Goal: Task Accomplishment & Management: Use online tool/utility

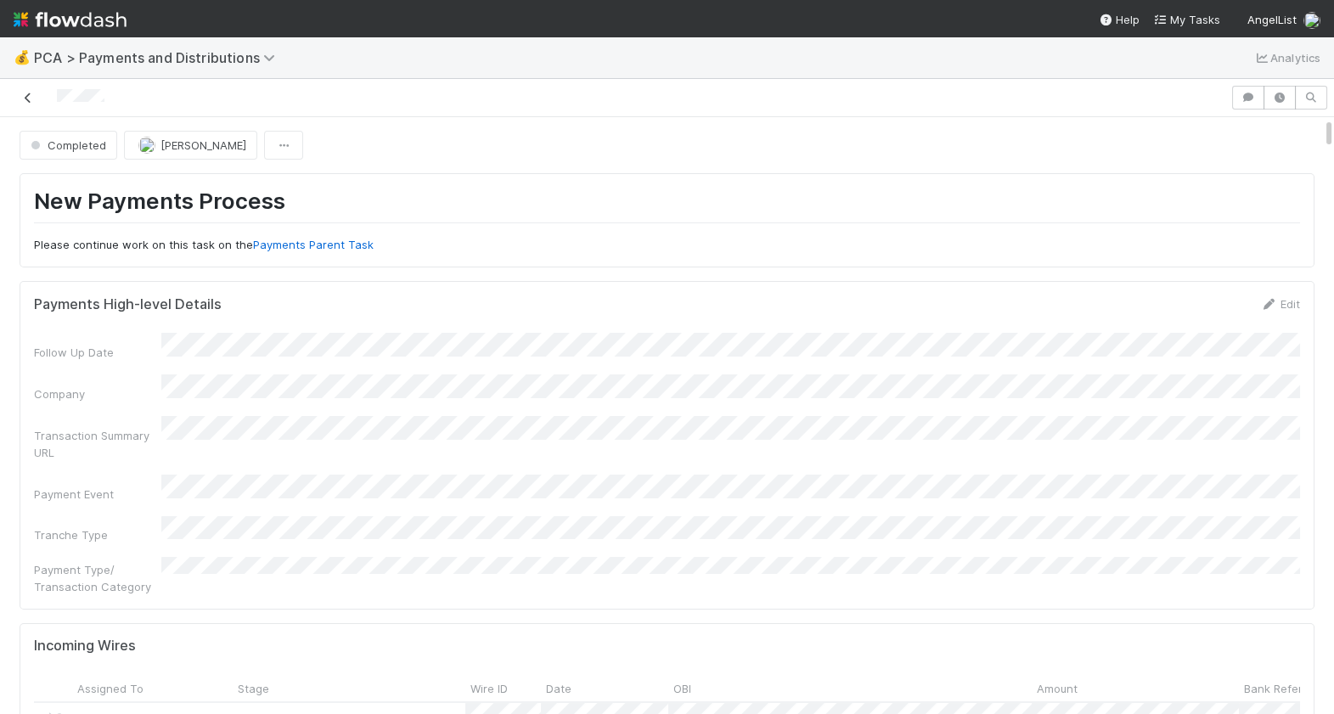
click at [27, 100] on icon at bounding box center [28, 98] width 17 height 11
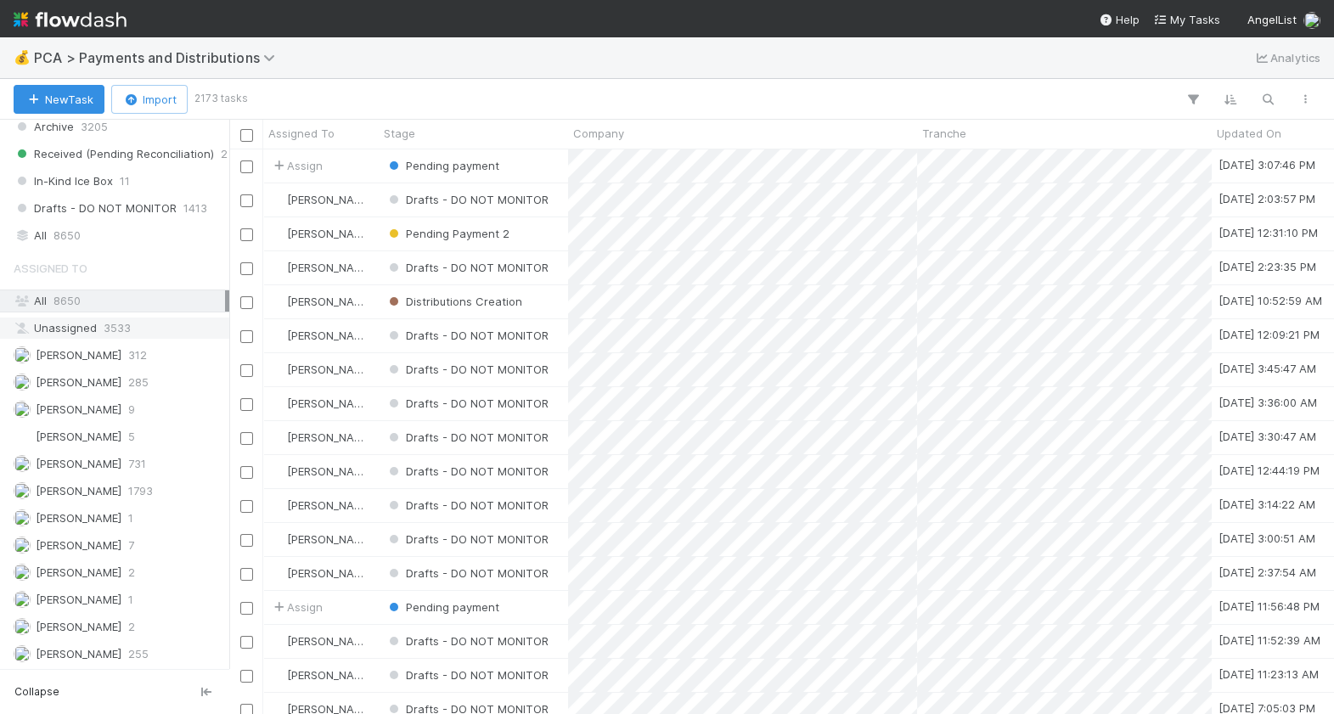
scroll to position [1292, 0]
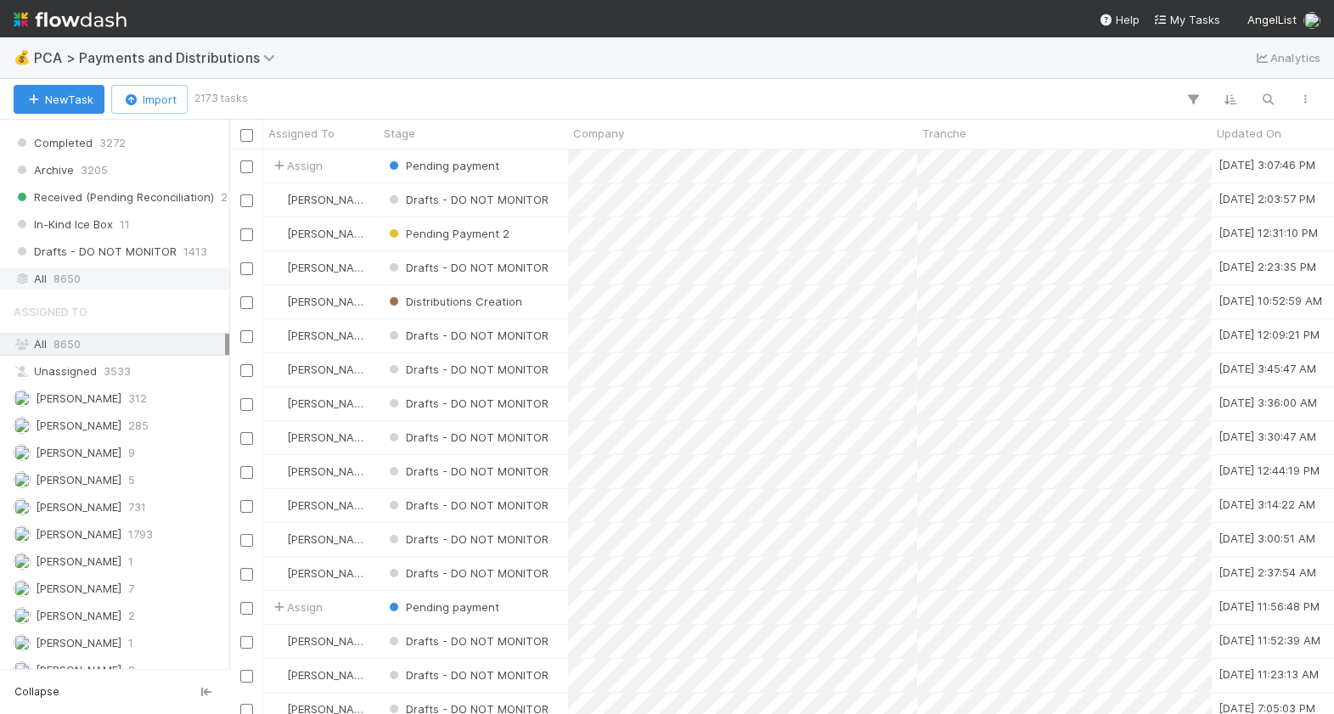
click at [85, 268] on div "All 8650" at bounding box center [119, 278] width 211 height 21
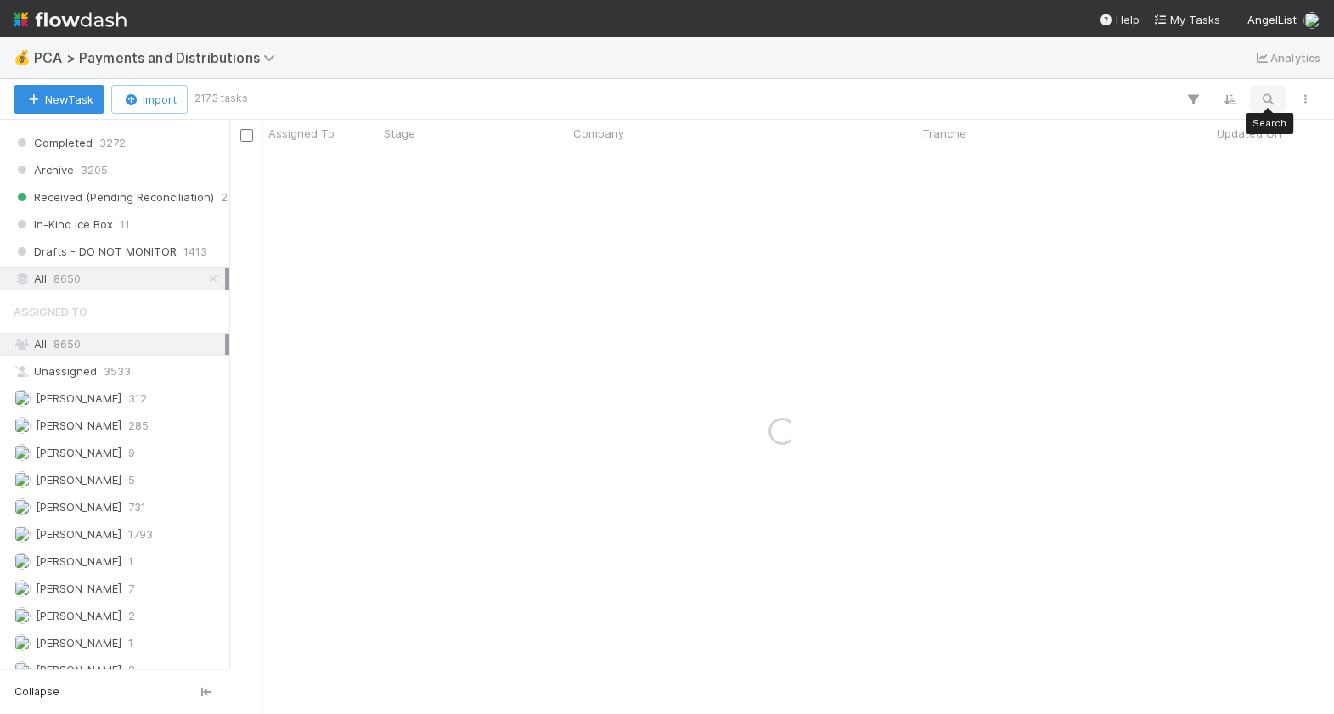
click at [1261, 99] on icon "button" at bounding box center [1268, 99] width 17 height 15
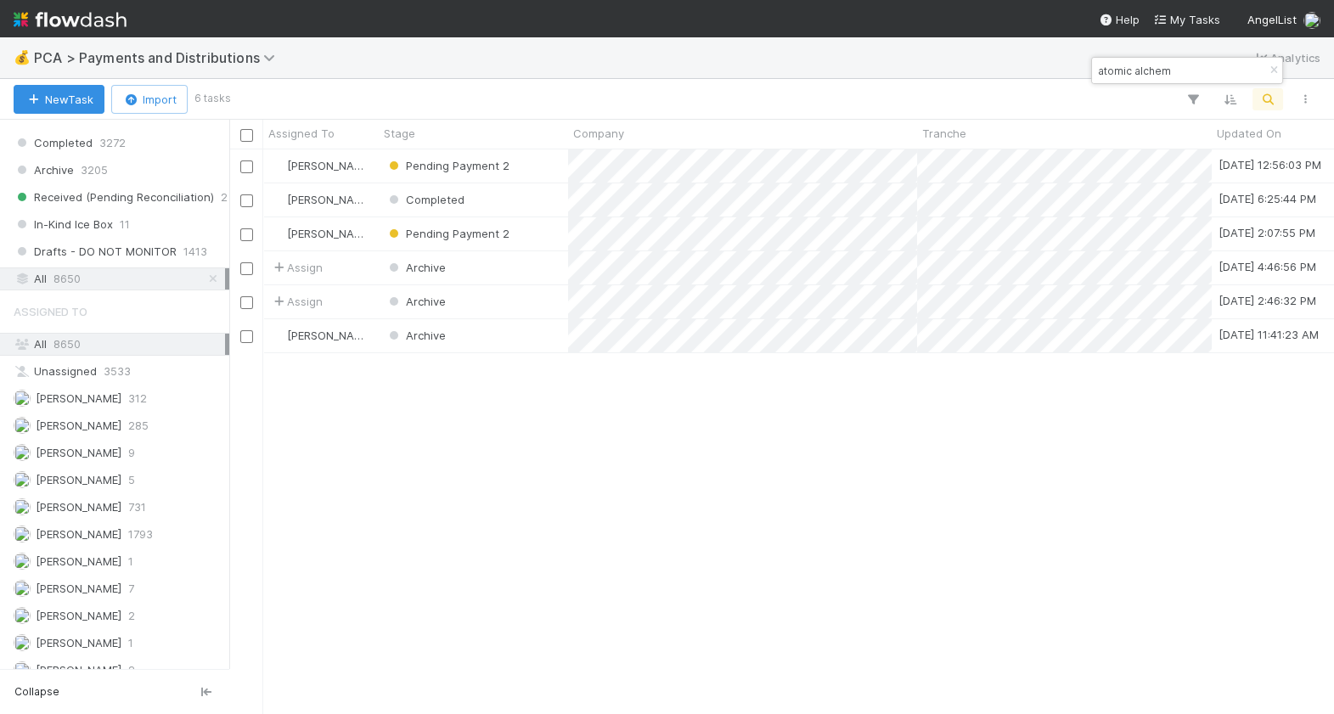
scroll to position [565, 1104]
type input "atomic alchem"
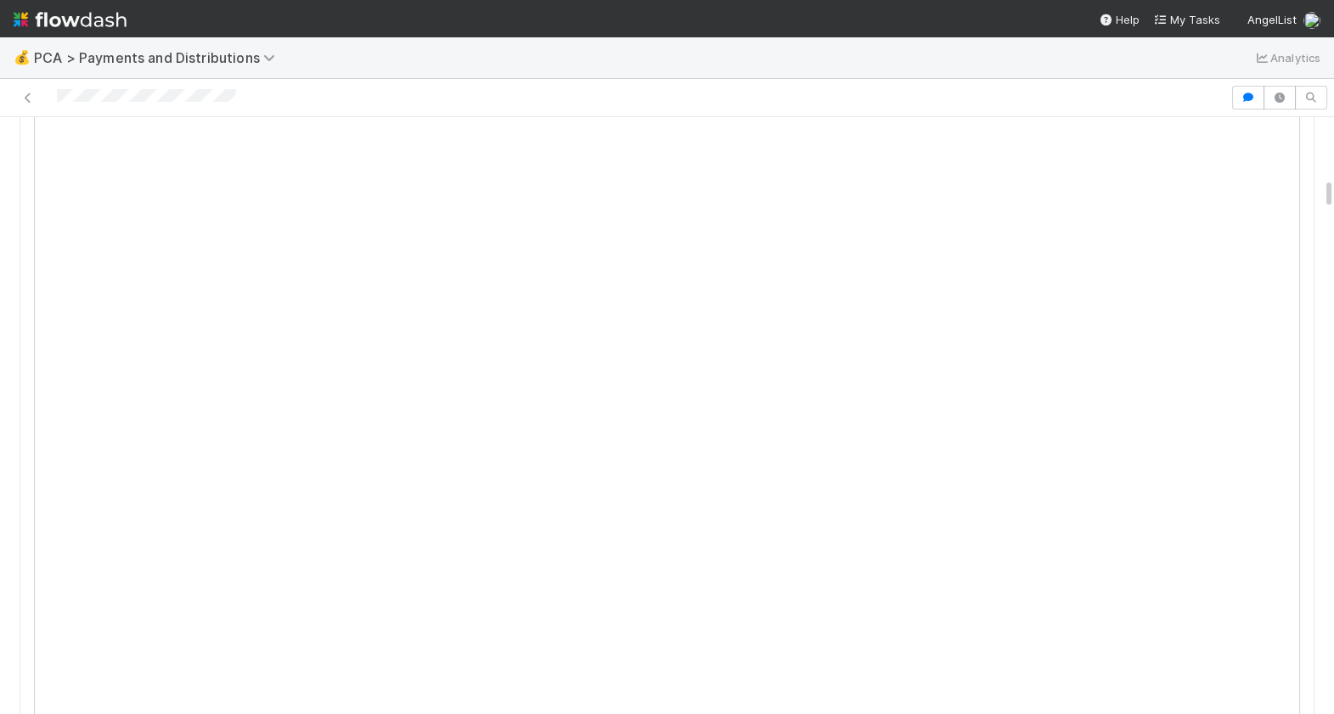
scroll to position [985, 0]
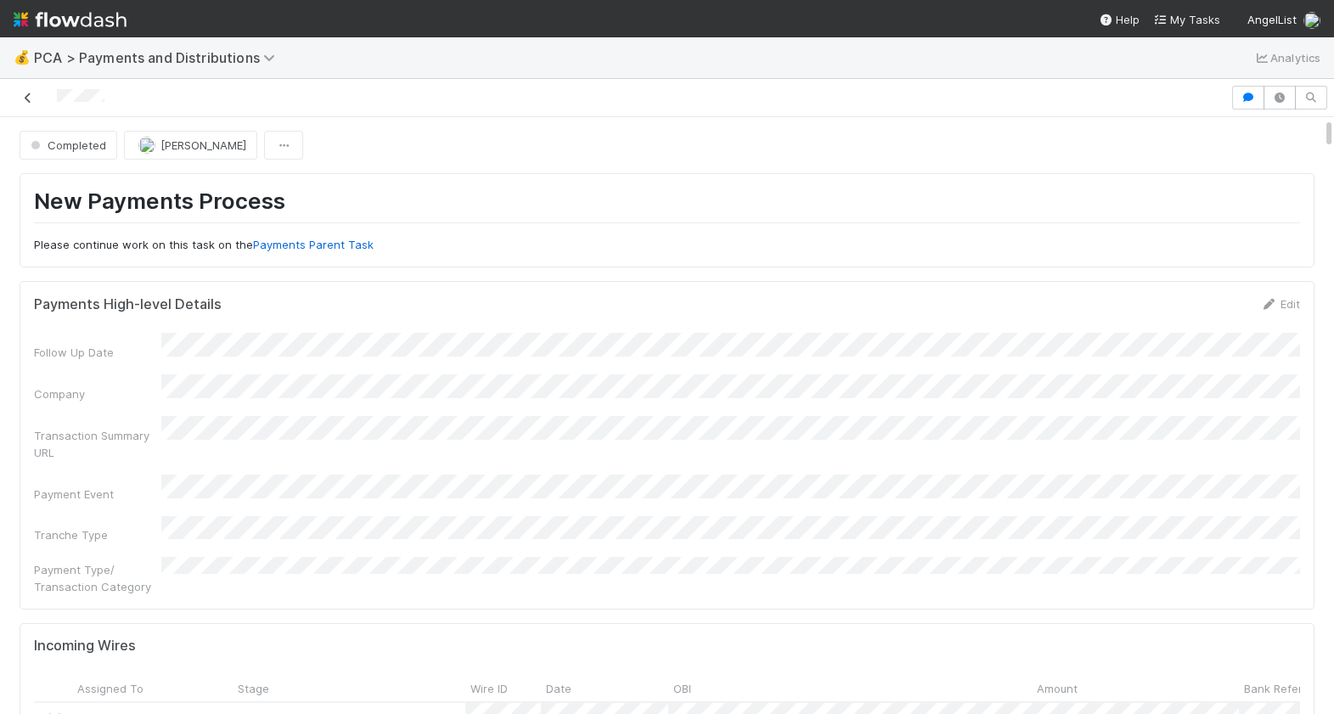
click at [32, 95] on icon at bounding box center [28, 98] width 17 height 11
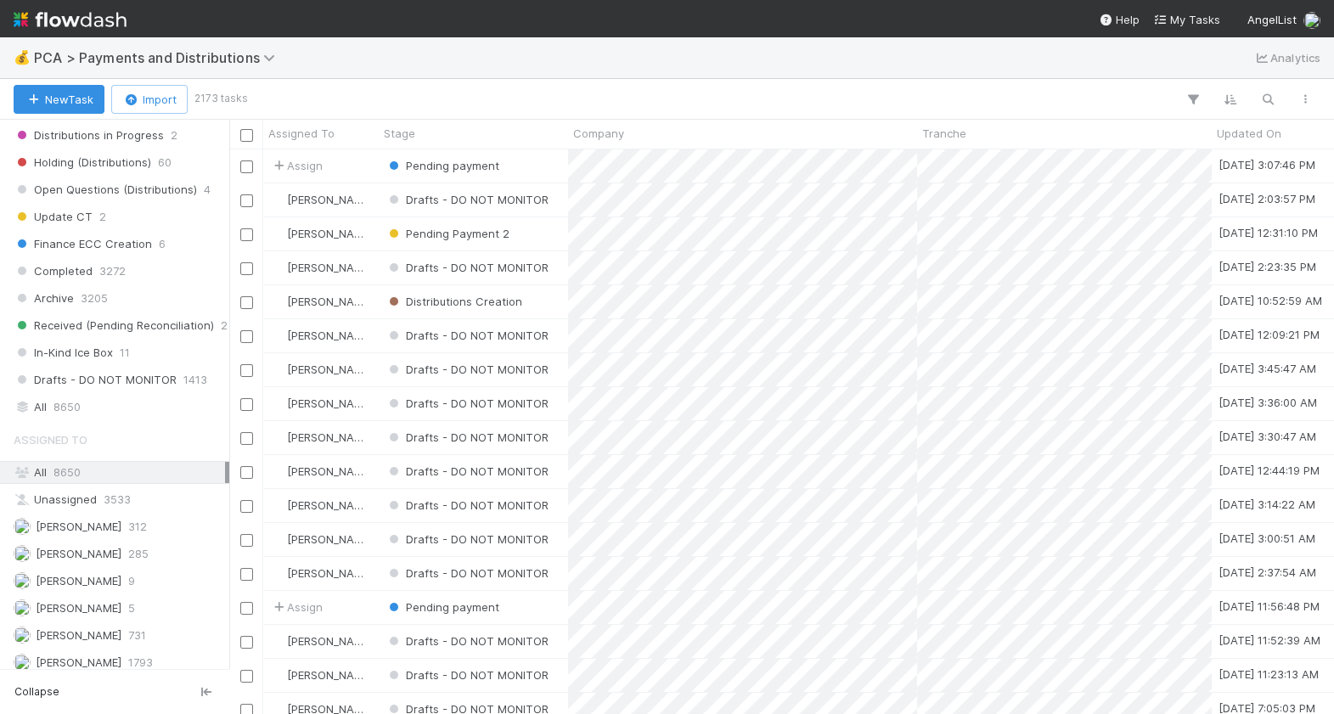
scroll to position [1407, 0]
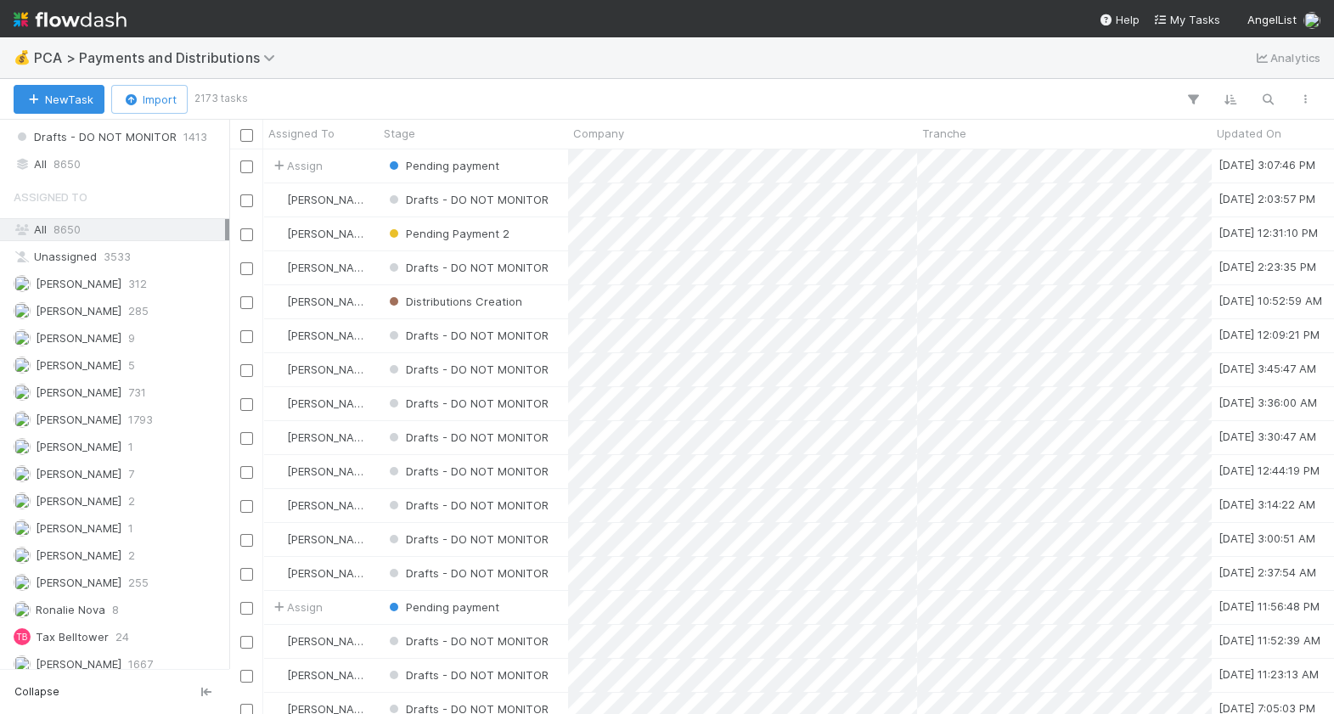
click at [114, 170] on div "Saved Views 🌶️ My Tasks 47 💡 Follow Ups Today (Payments) 0 🏧 Follow Ups Today (…" at bounding box center [114, 395] width 229 height 550
click at [102, 154] on div "All 8650" at bounding box center [119, 164] width 211 height 21
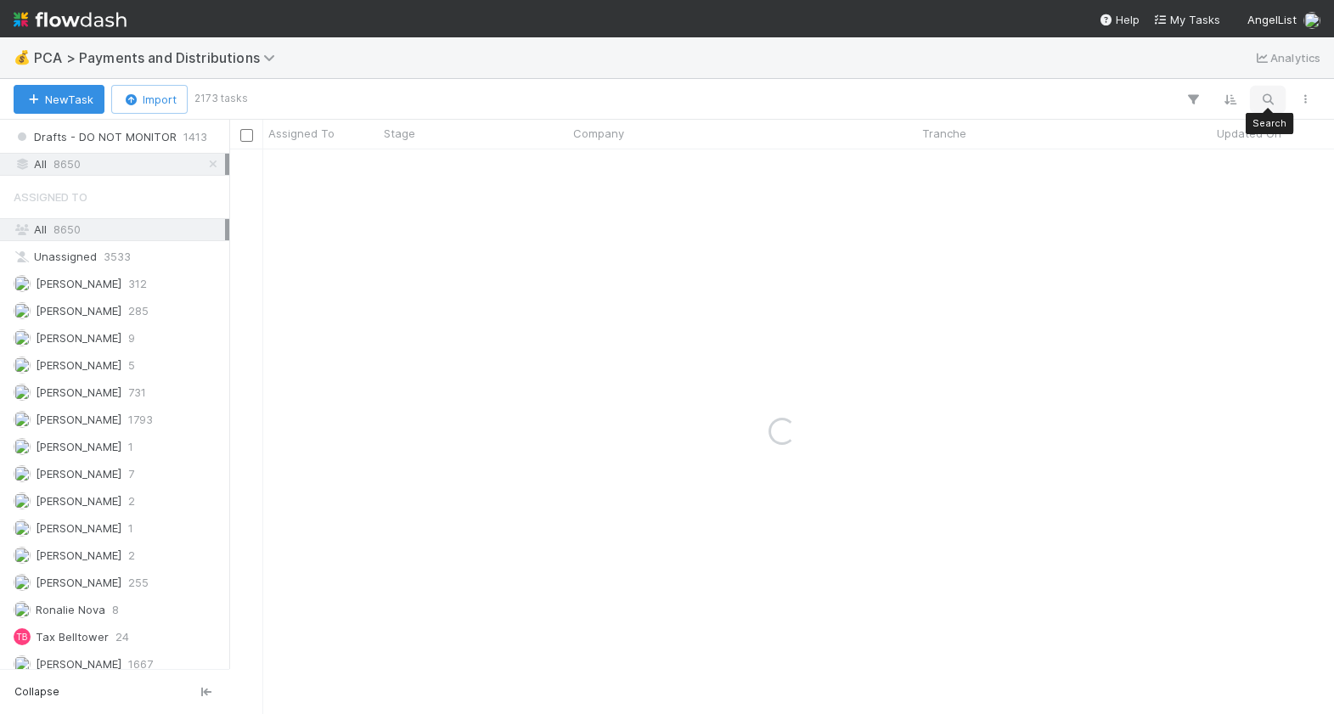
click at [1265, 108] on button "button" at bounding box center [1268, 99] width 31 height 22
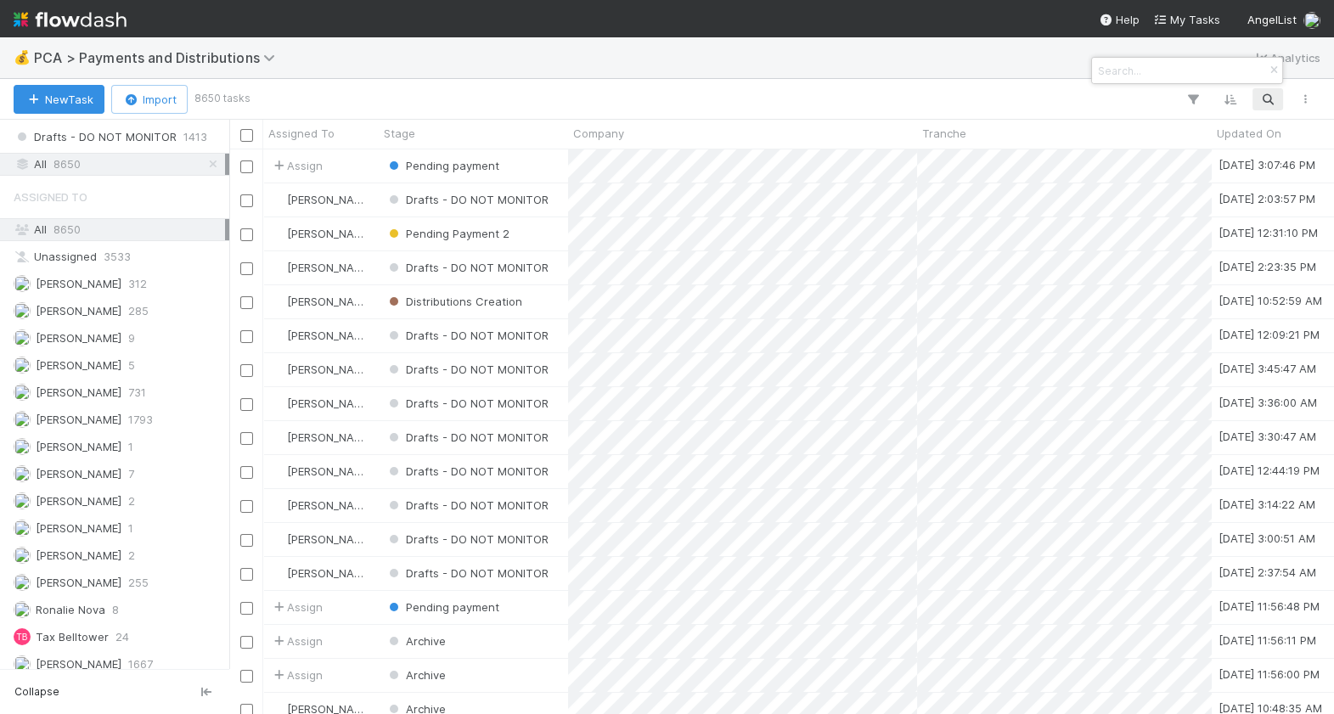
scroll to position [565, 1104]
click at [1137, 75] on input at bounding box center [1180, 70] width 170 height 20
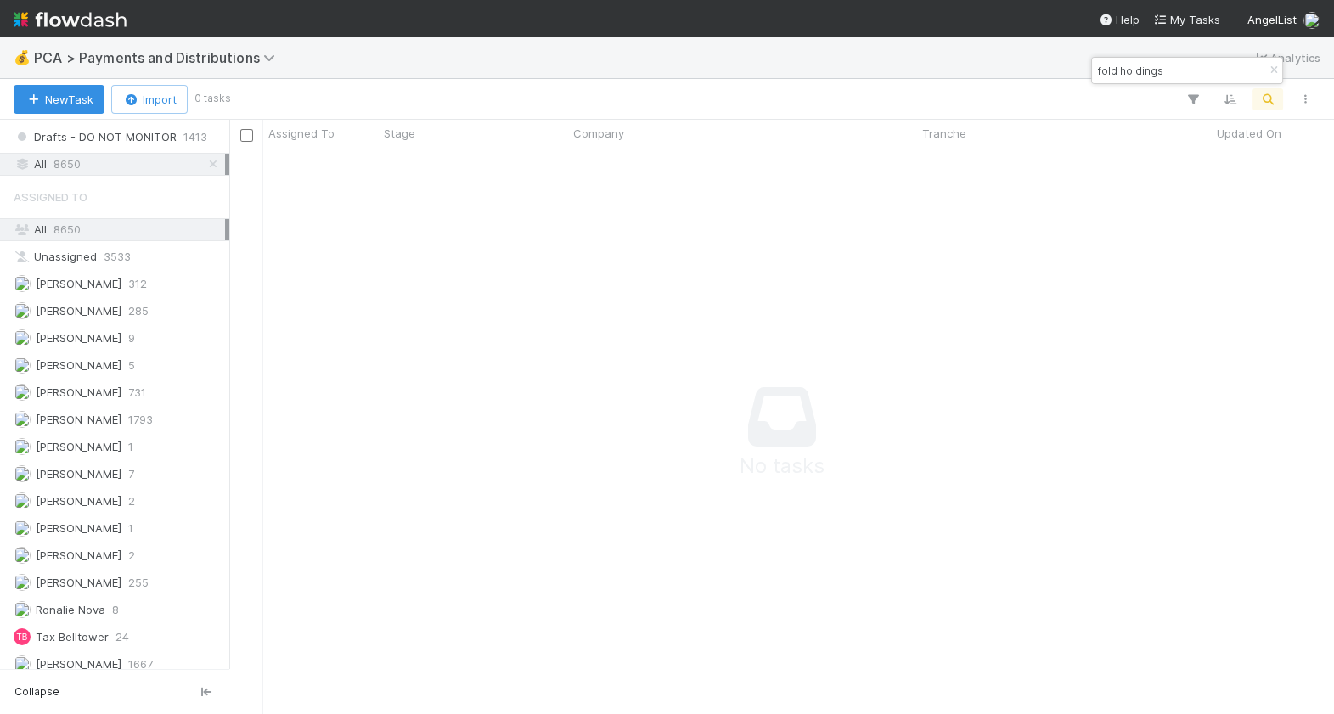
drag, startPoint x: 1188, startPoint y: 68, endPoint x: 1123, endPoint y: 71, distance: 65.5
click at [1123, 71] on input "fold holdings" at bounding box center [1180, 70] width 170 height 20
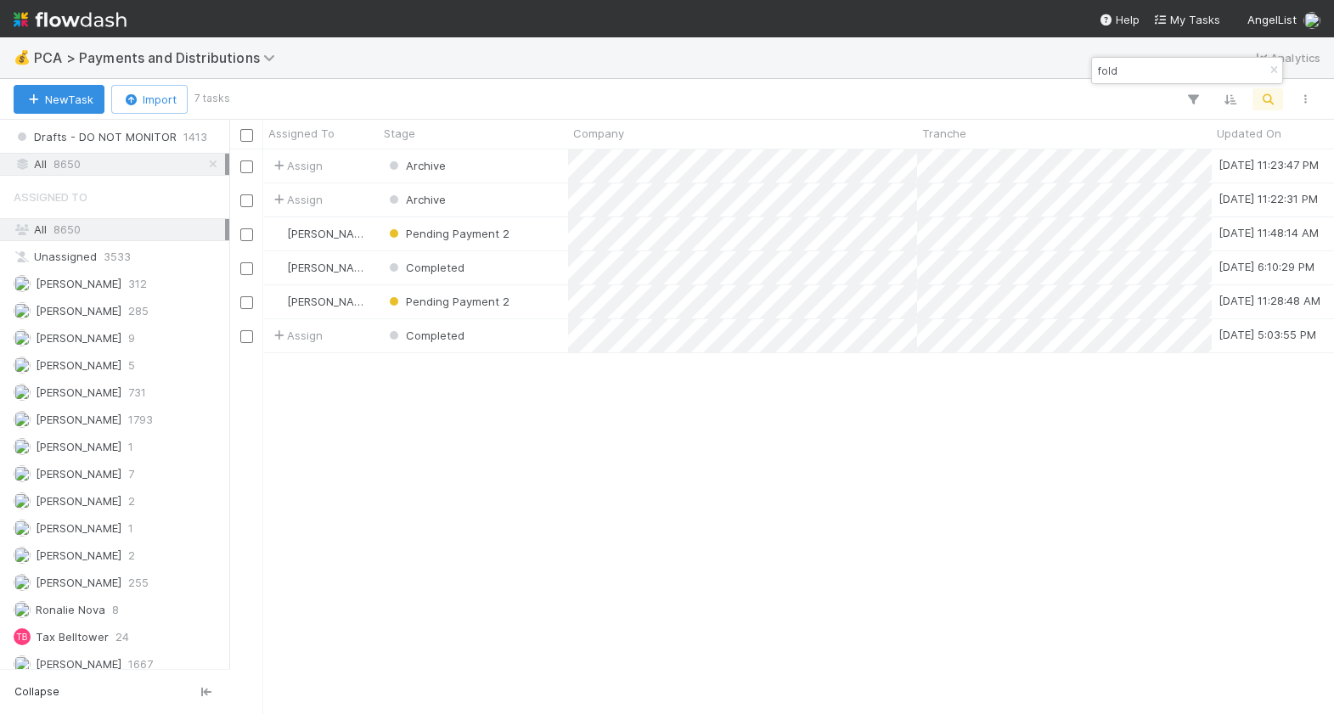
type input "fold"
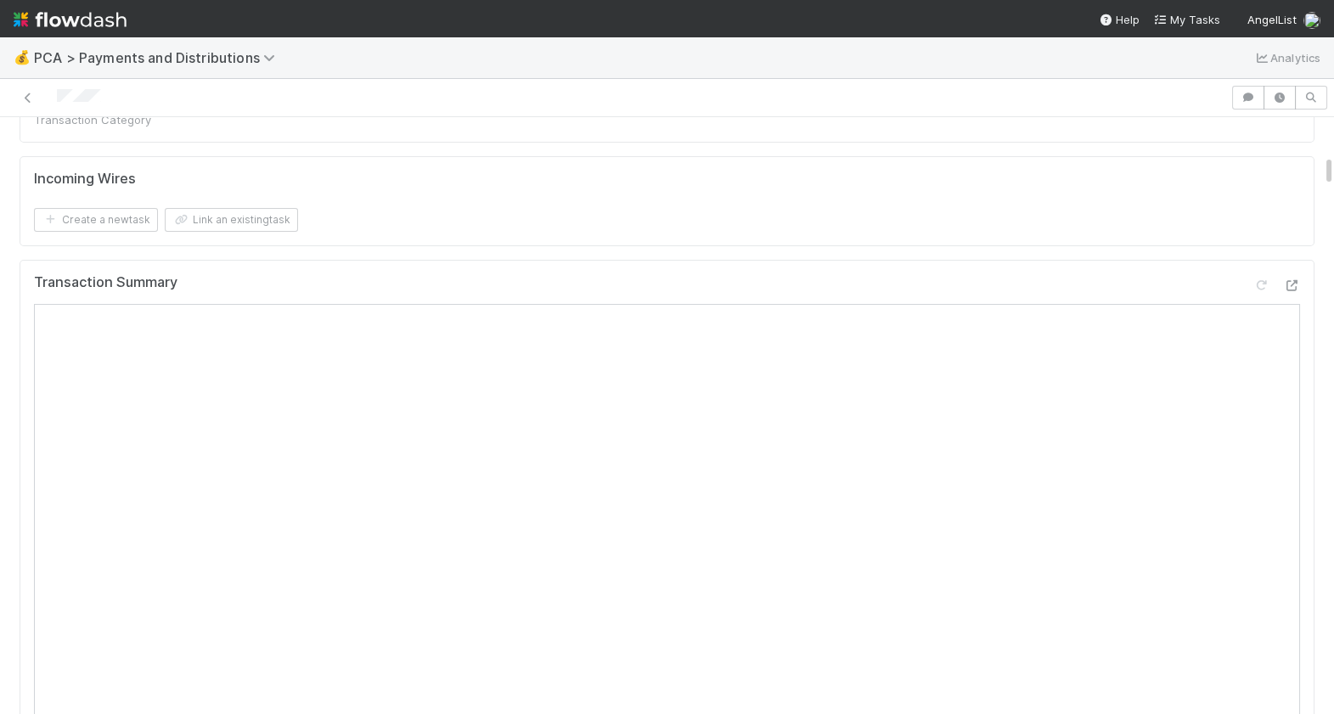
scroll to position [727, 0]
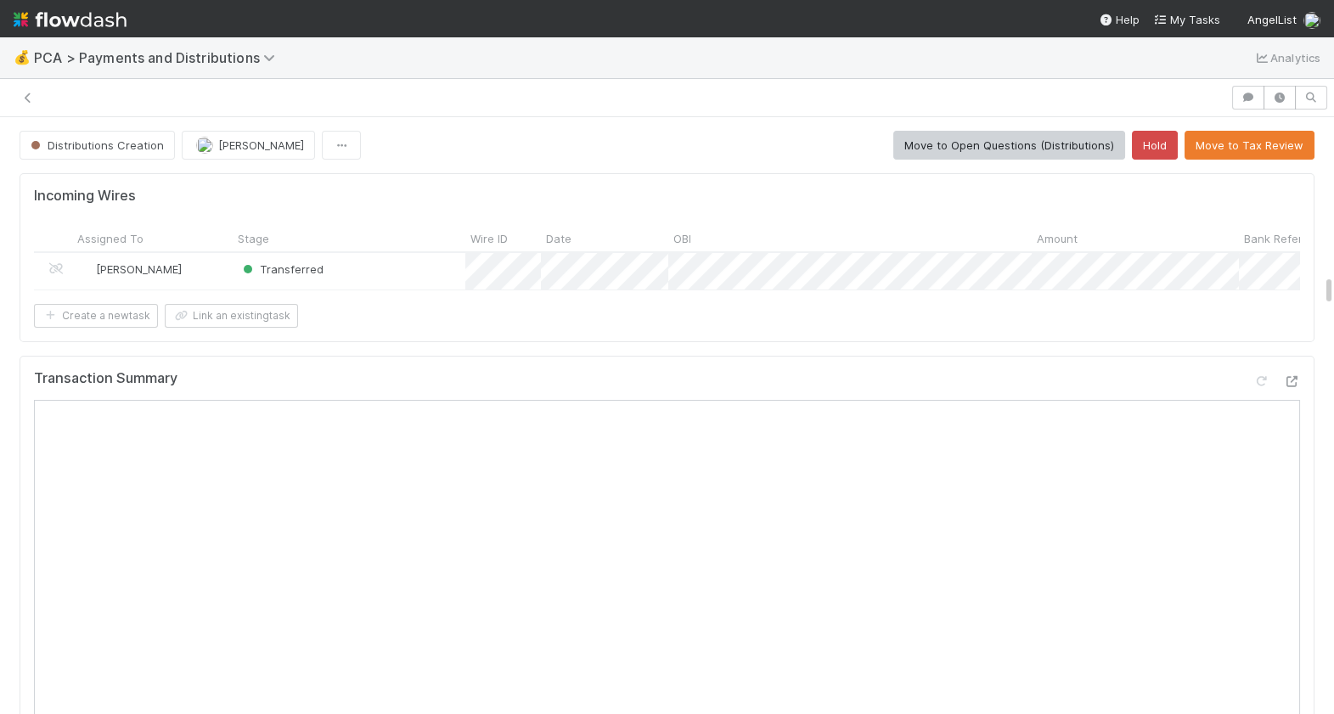
scroll to position [2894, 0]
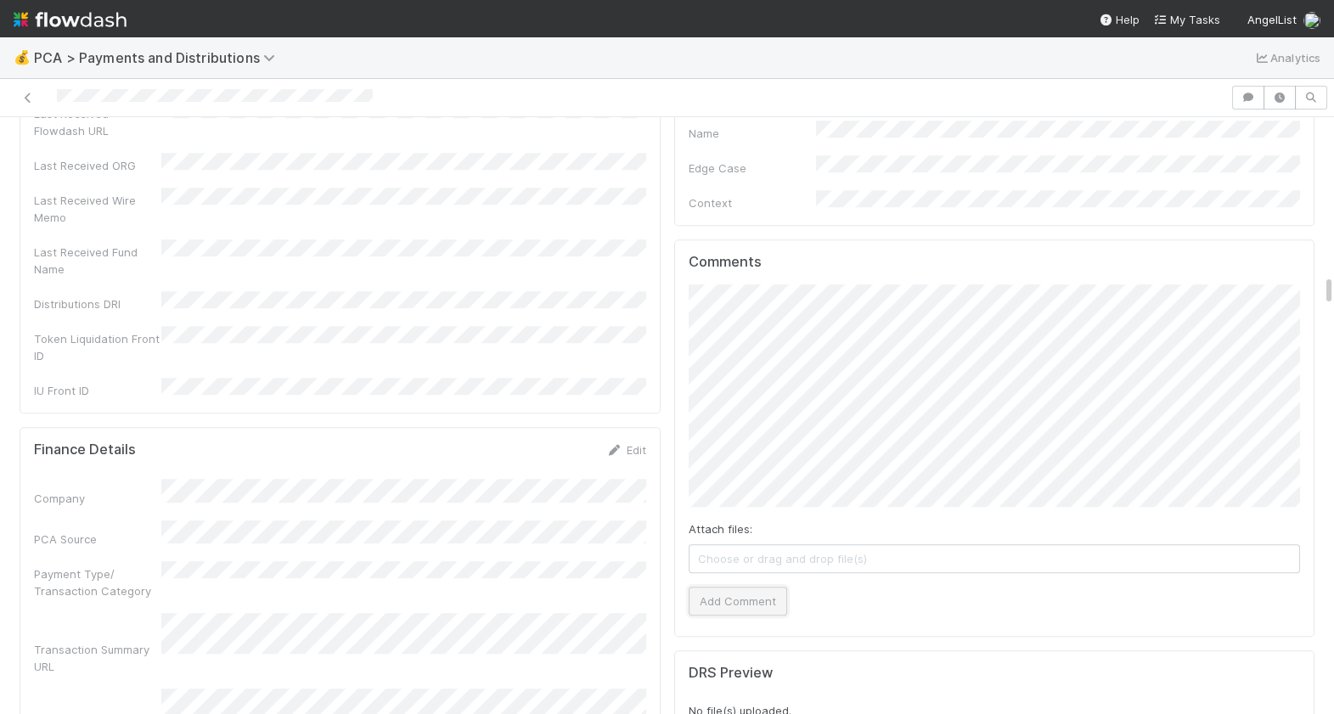
click at [756, 587] on button "Add Comment" at bounding box center [738, 601] width 99 height 29
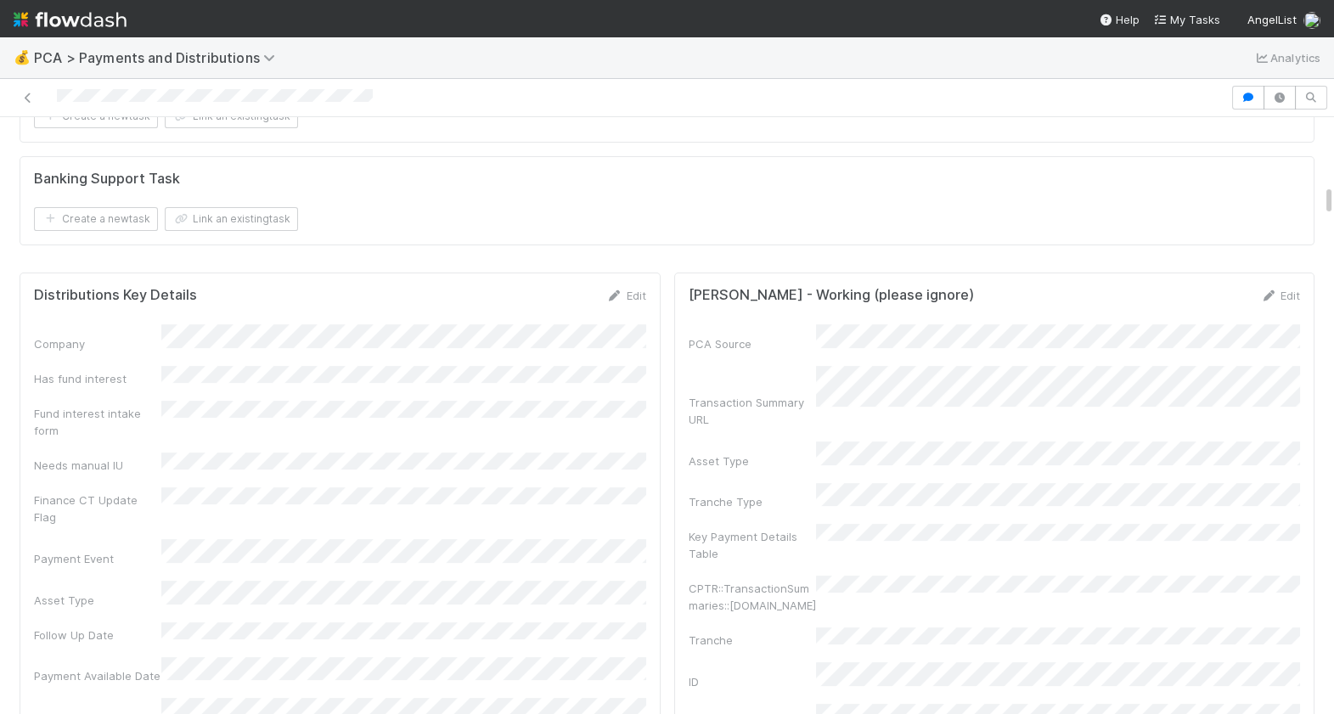
scroll to position [1218, 0]
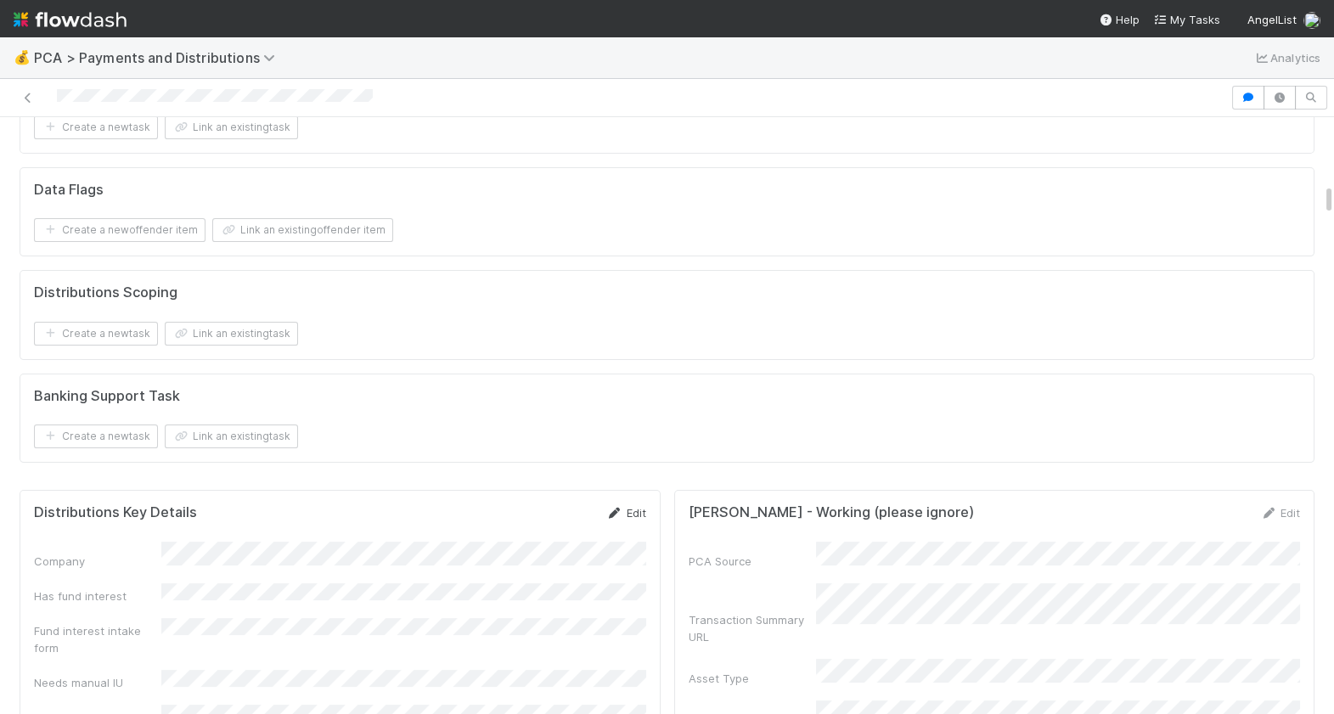
click at [642, 506] on link "Edit" at bounding box center [626, 513] width 40 height 14
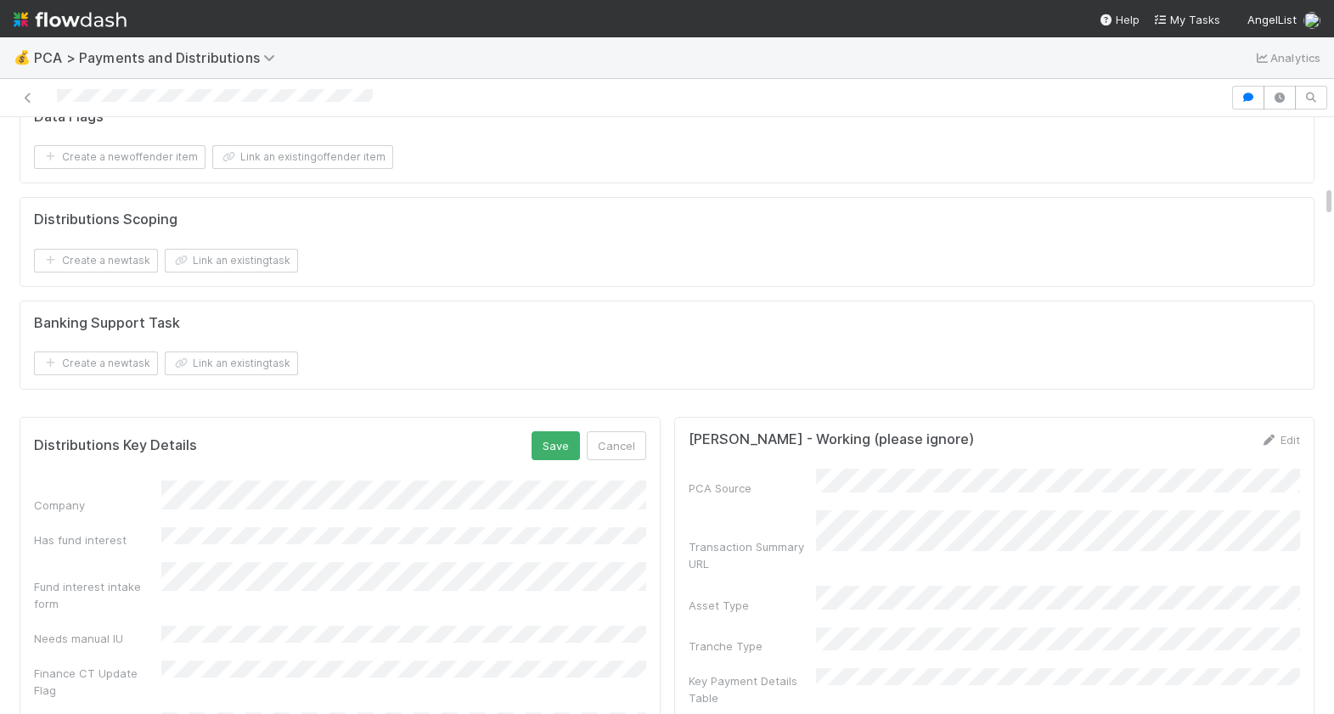
scroll to position [1338, 0]
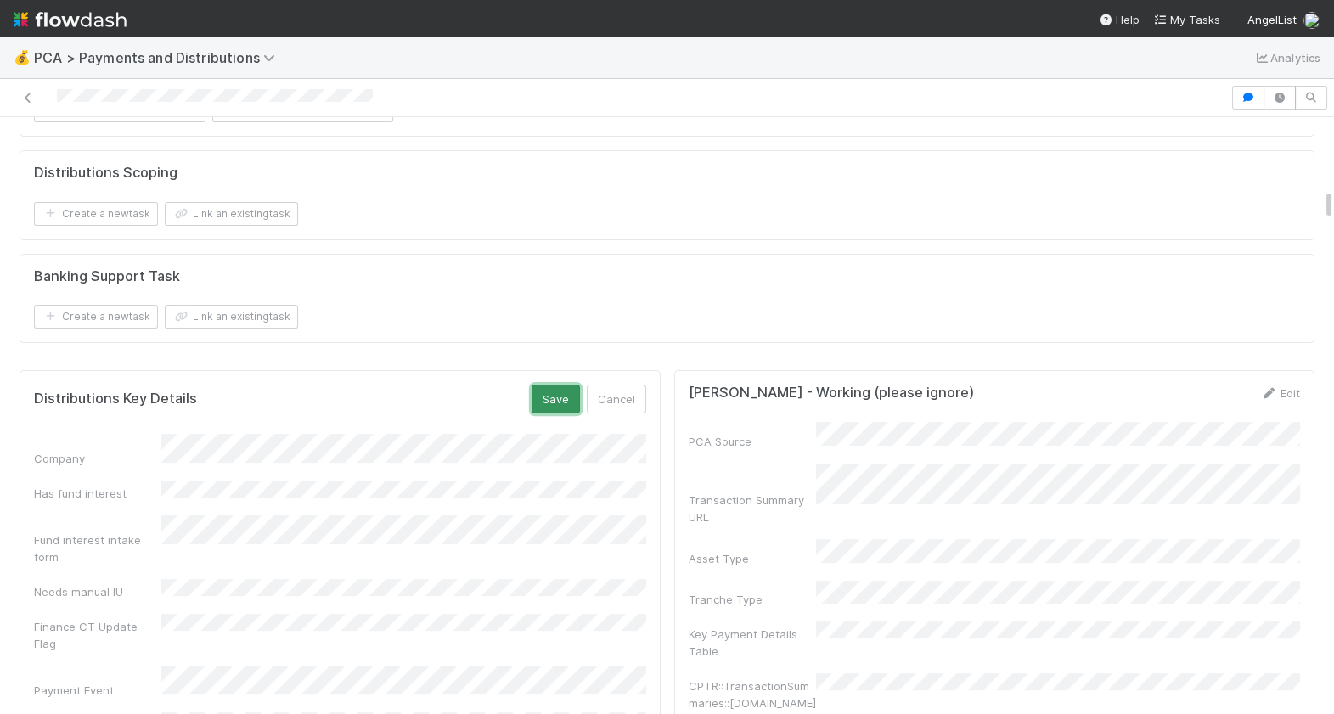
click at [556, 396] on button "Save" at bounding box center [556, 399] width 48 height 29
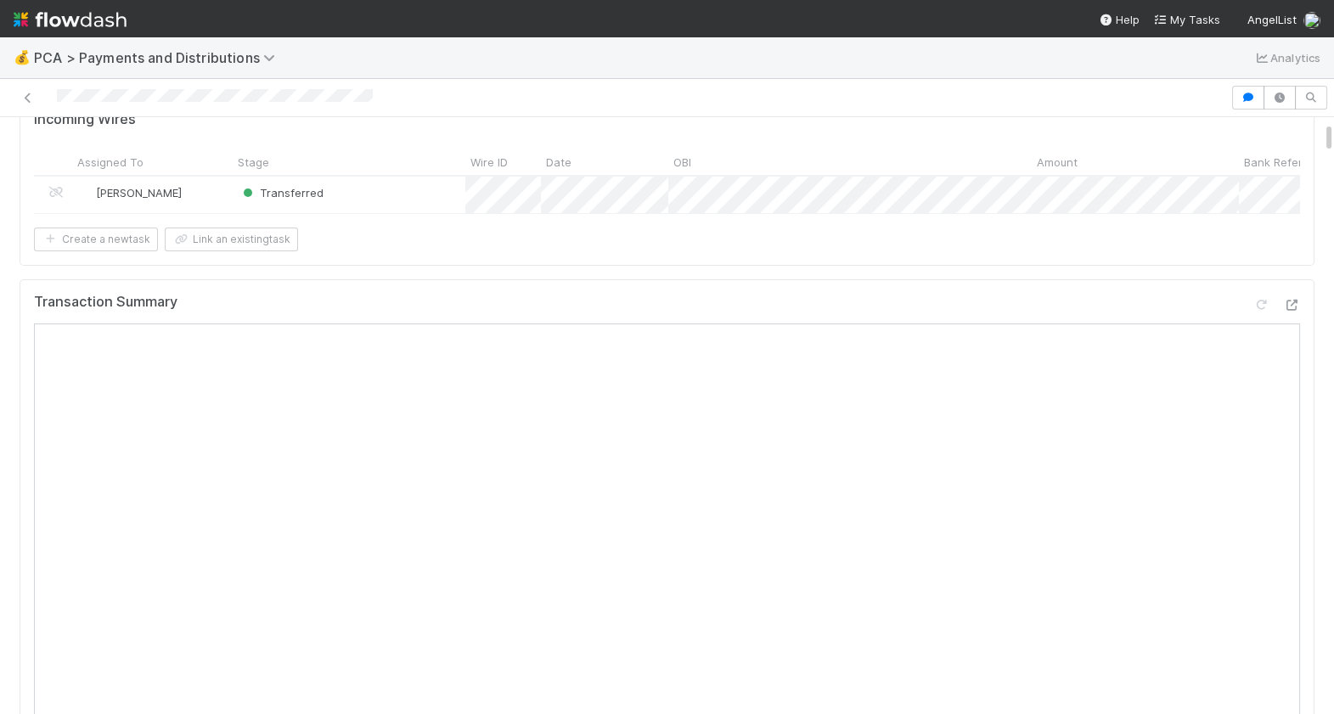
scroll to position [79, 0]
click at [1297, 299] on icon at bounding box center [1291, 302] width 17 height 11
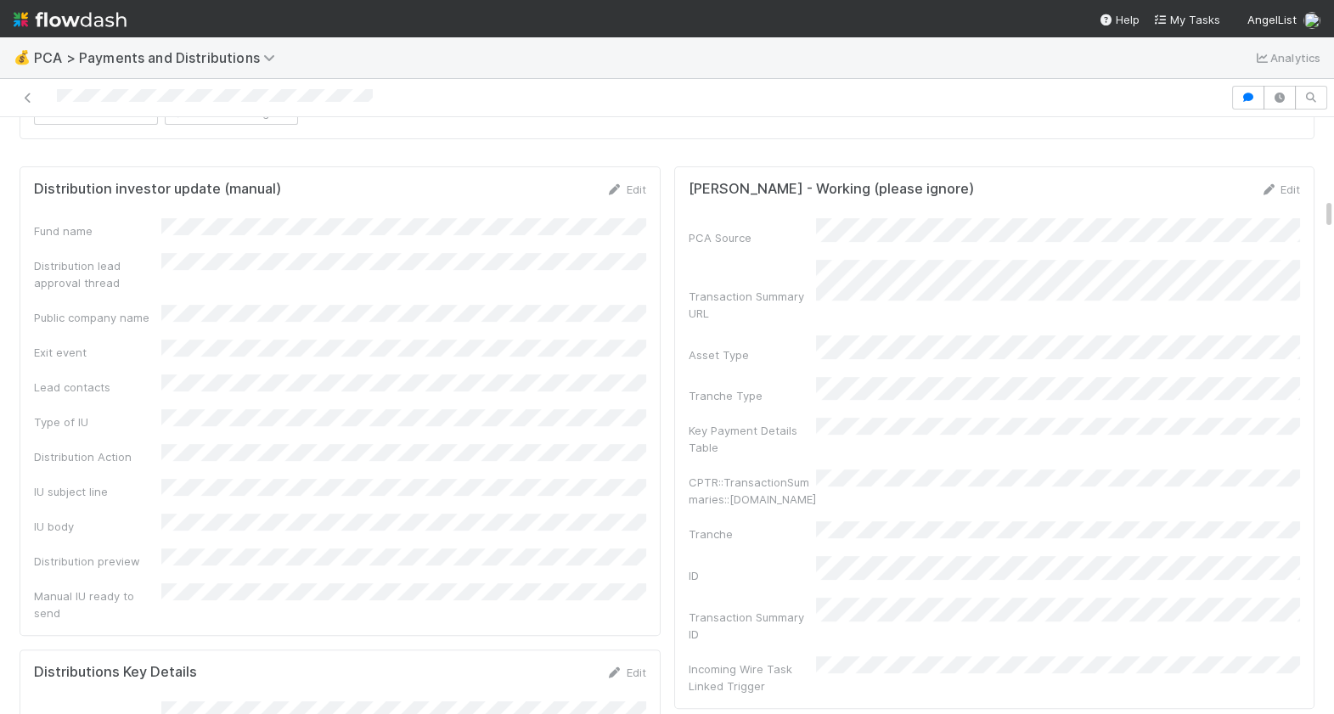
scroll to position [1553, 0]
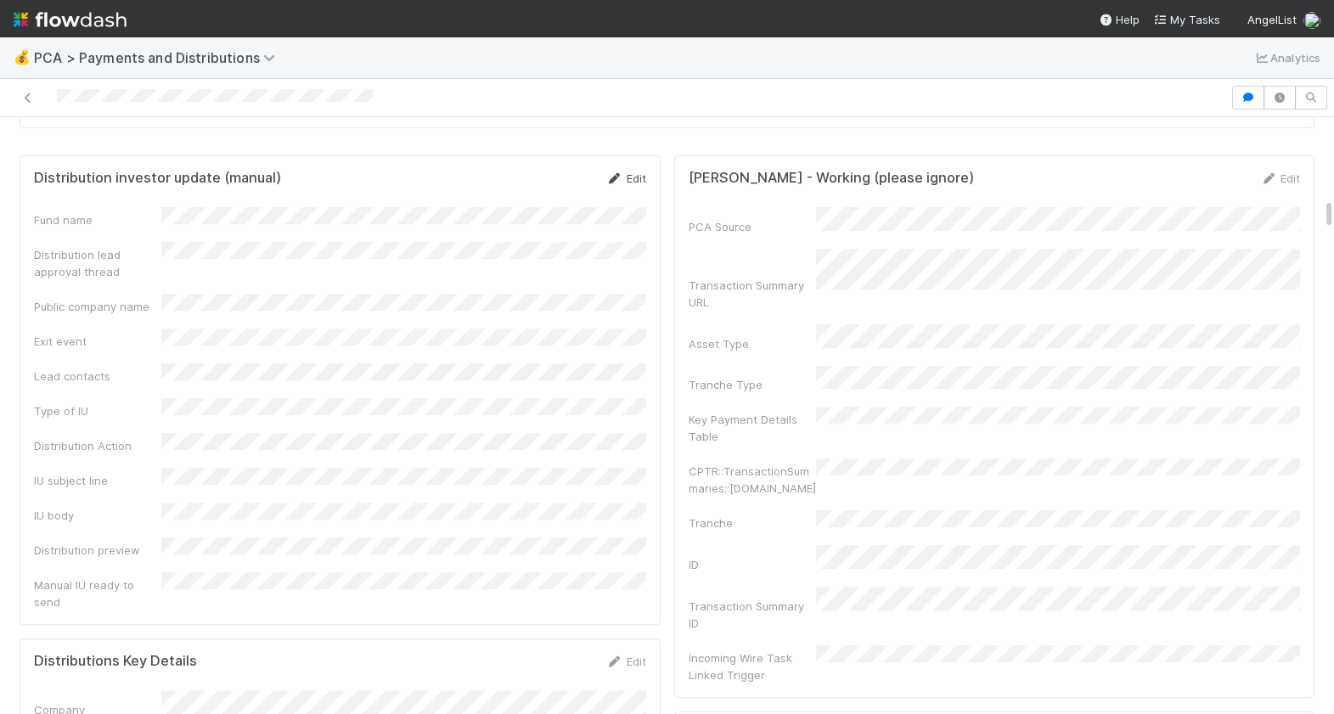
click at [623, 175] on link "Edit" at bounding box center [626, 179] width 40 height 14
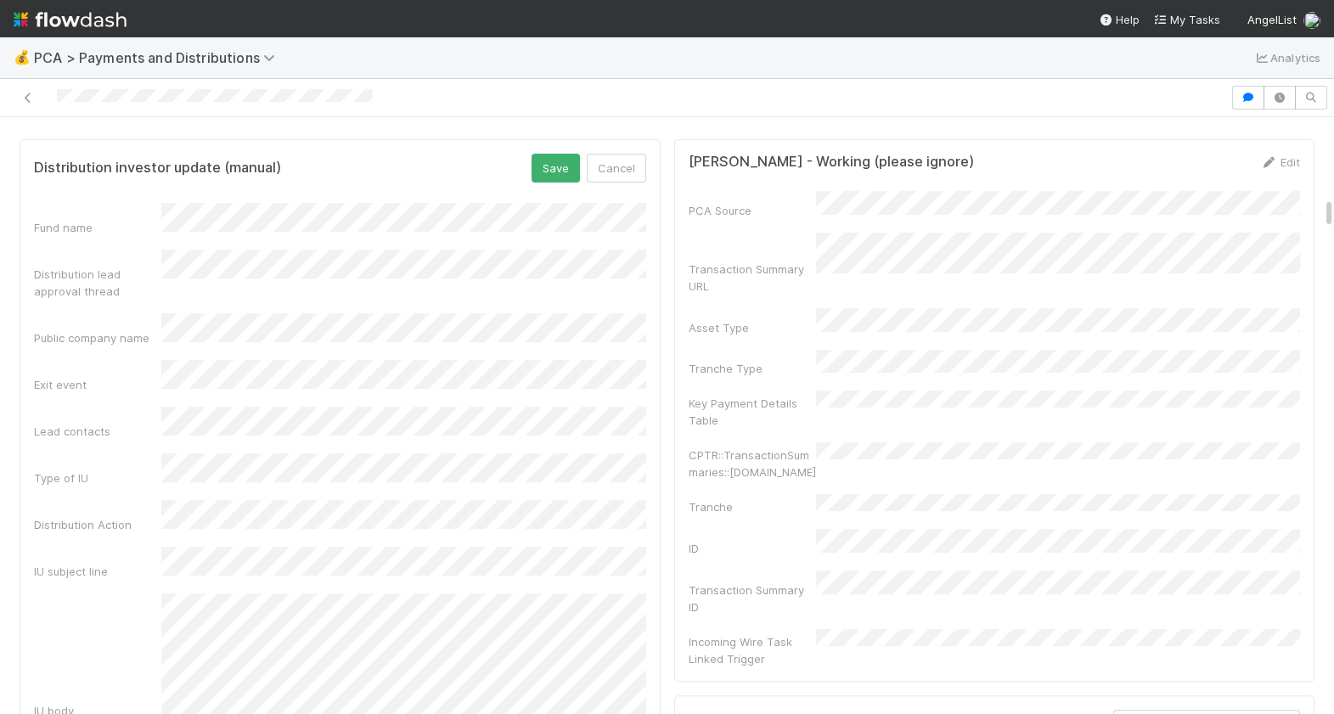
scroll to position [1570, 0]
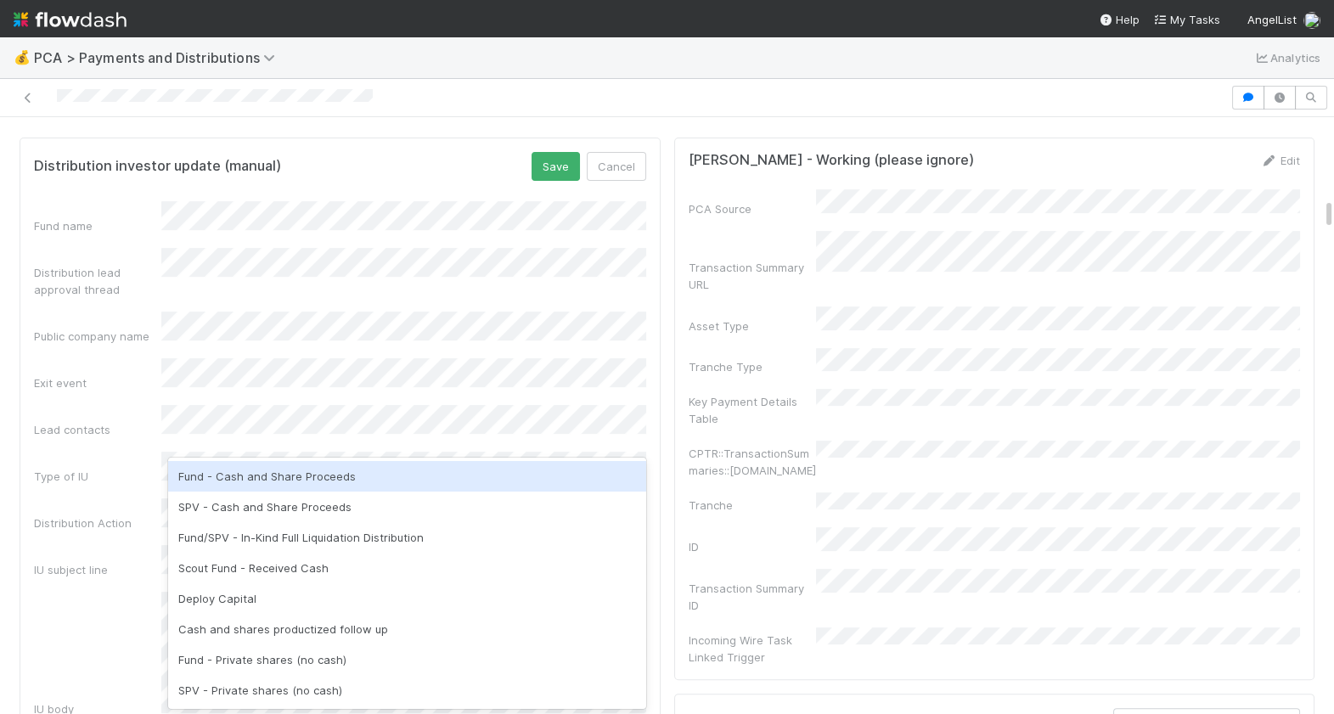
click at [285, 482] on div "Fund - Cash and Share Proceeds" at bounding box center [407, 476] width 478 height 31
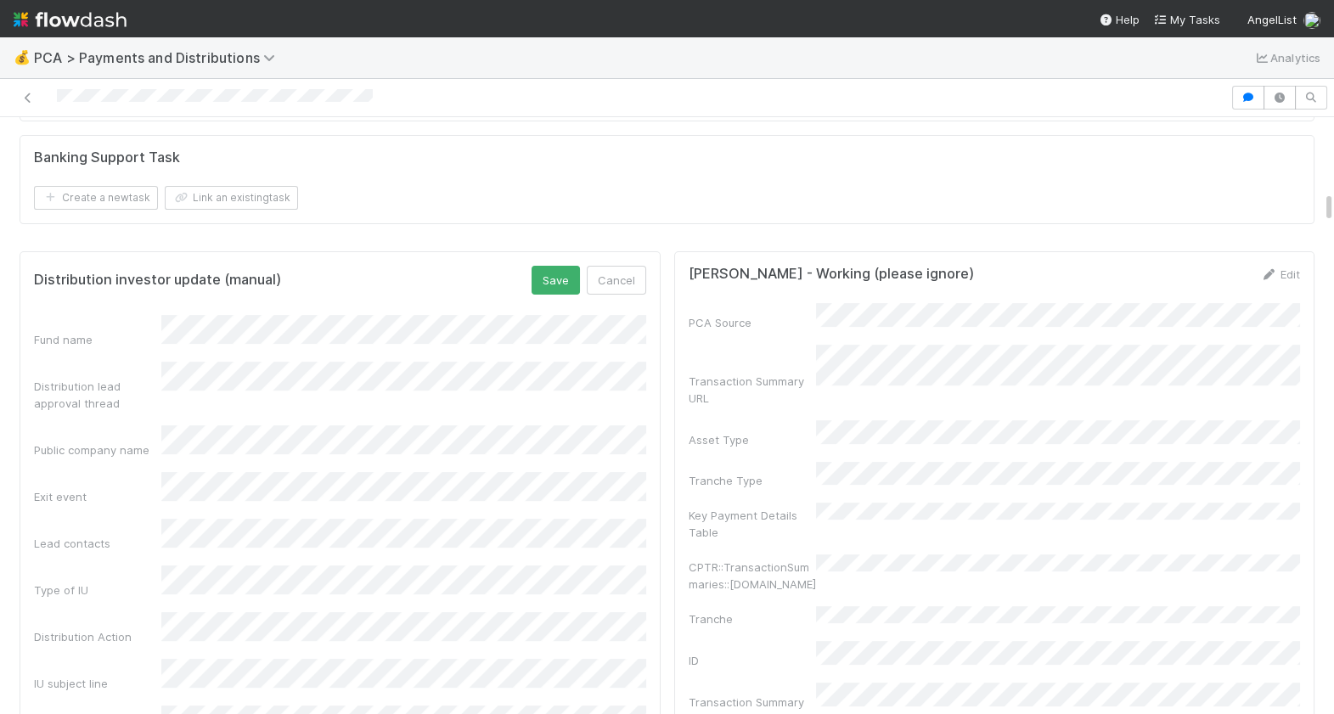
scroll to position [1435, 0]
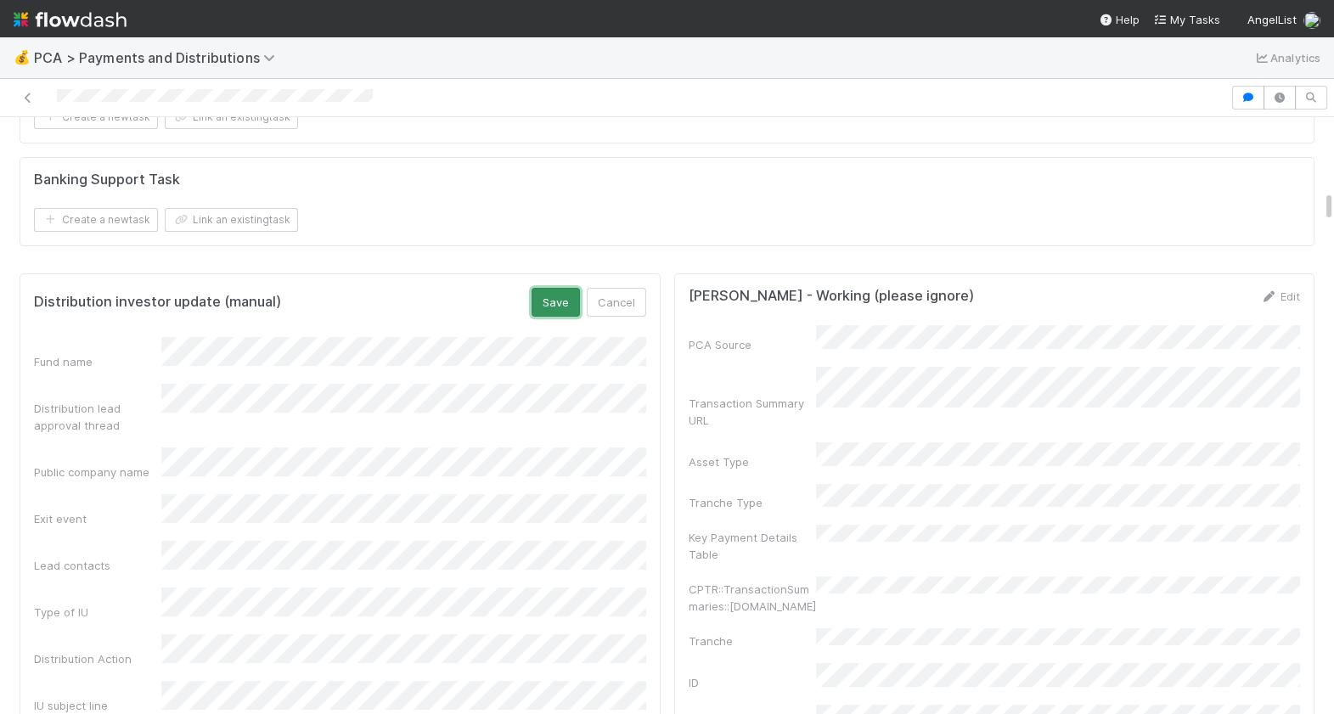
click at [544, 302] on button "Save" at bounding box center [556, 302] width 48 height 29
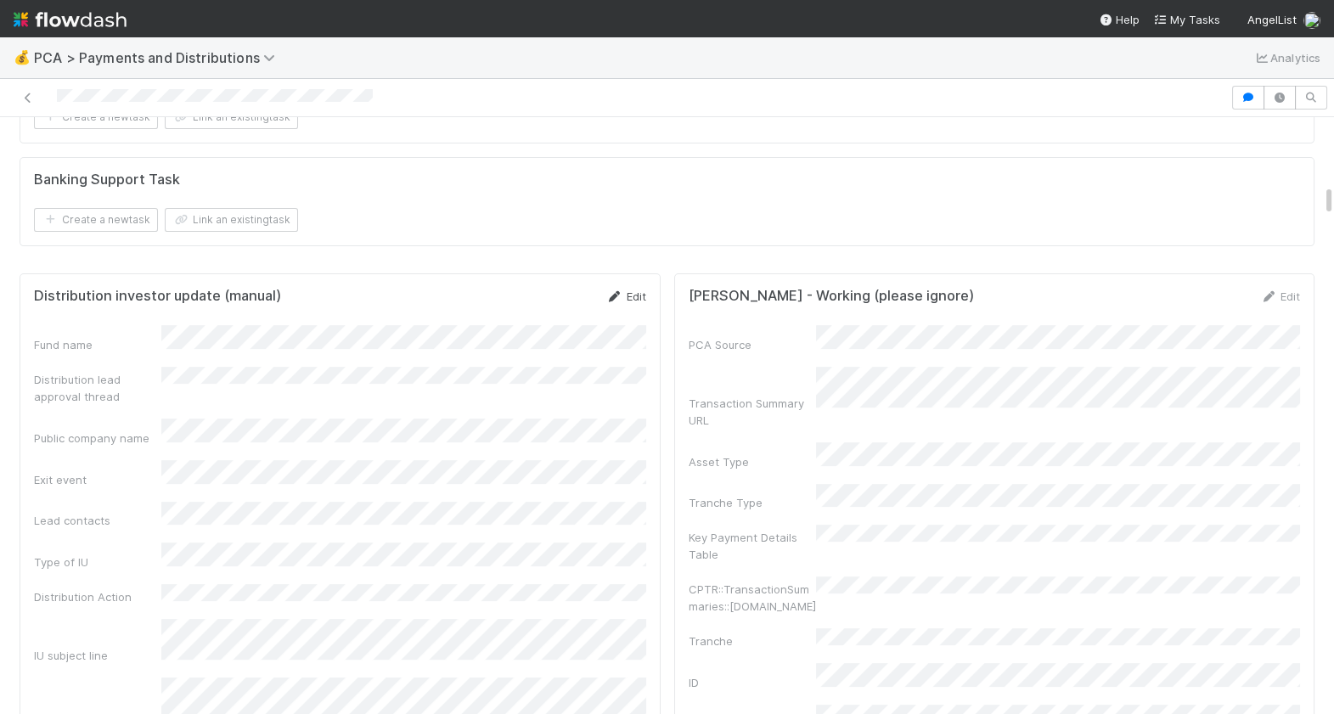
click at [625, 293] on link "Edit" at bounding box center [626, 297] width 40 height 14
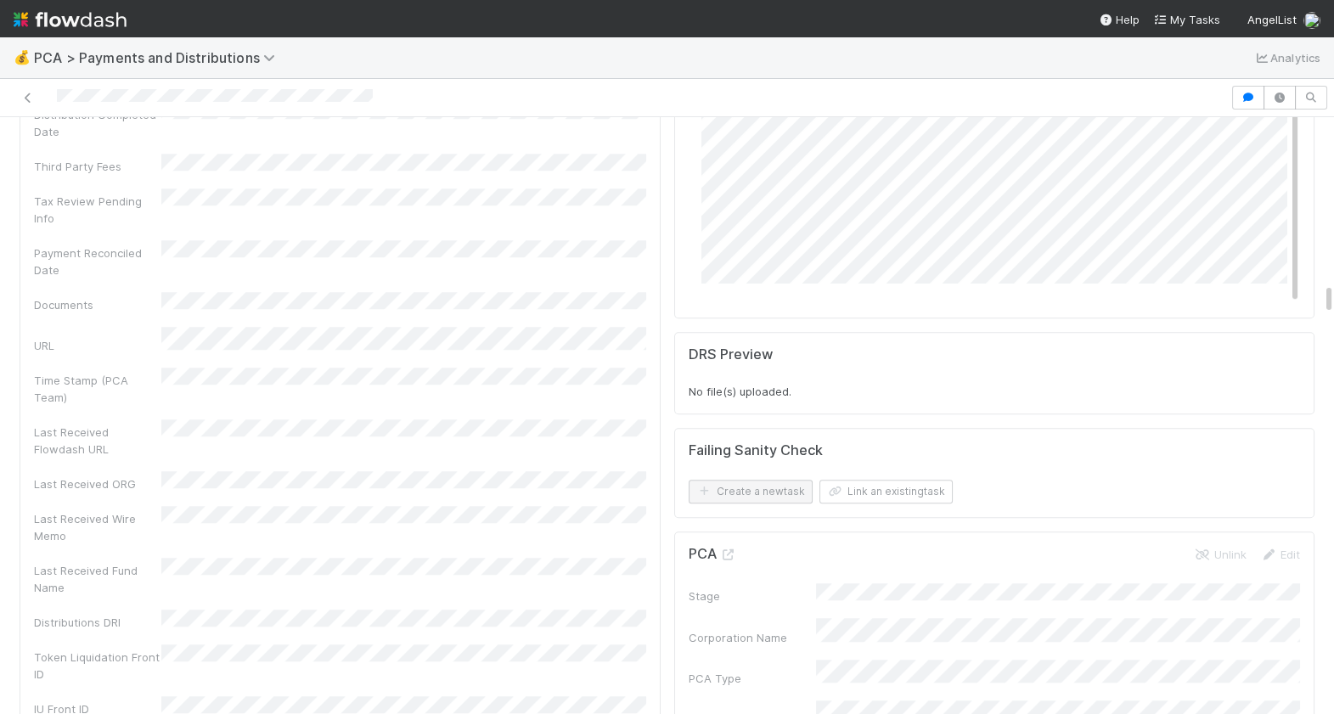
scroll to position [3460, 0]
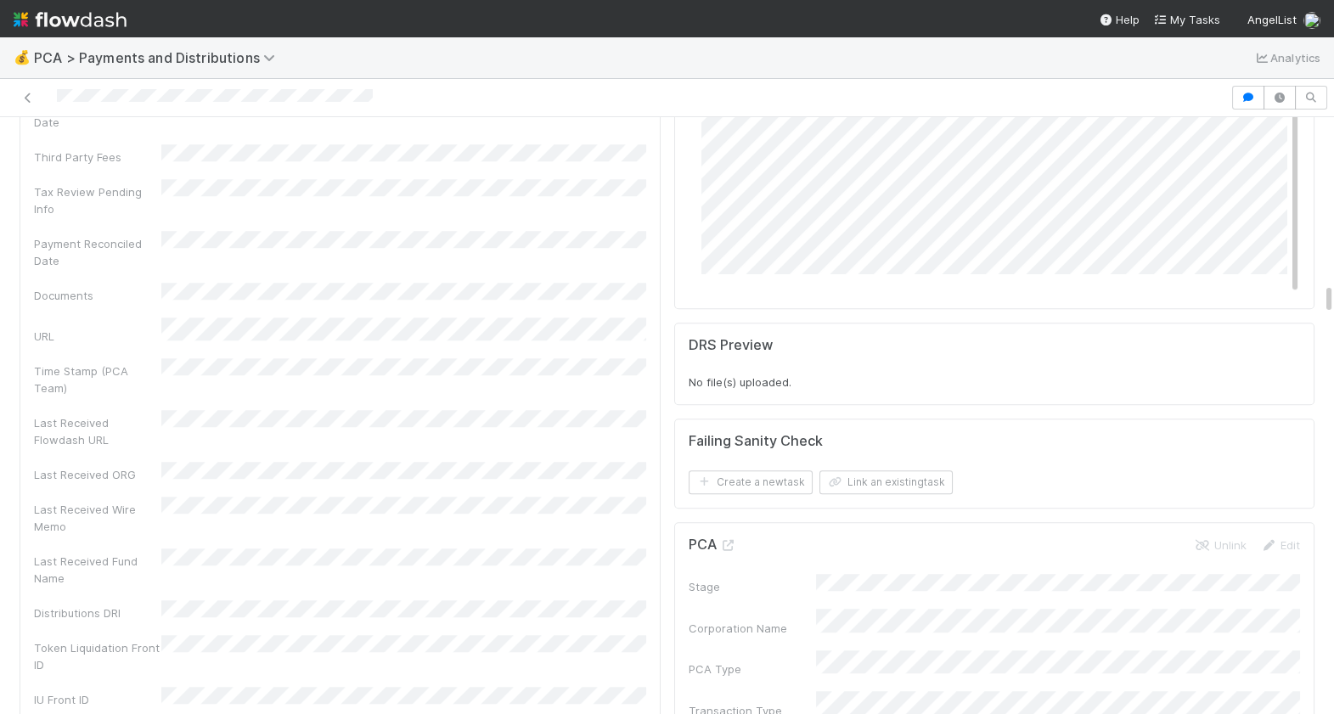
click at [733, 540] on icon at bounding box center [728, 545] width 17 height 11
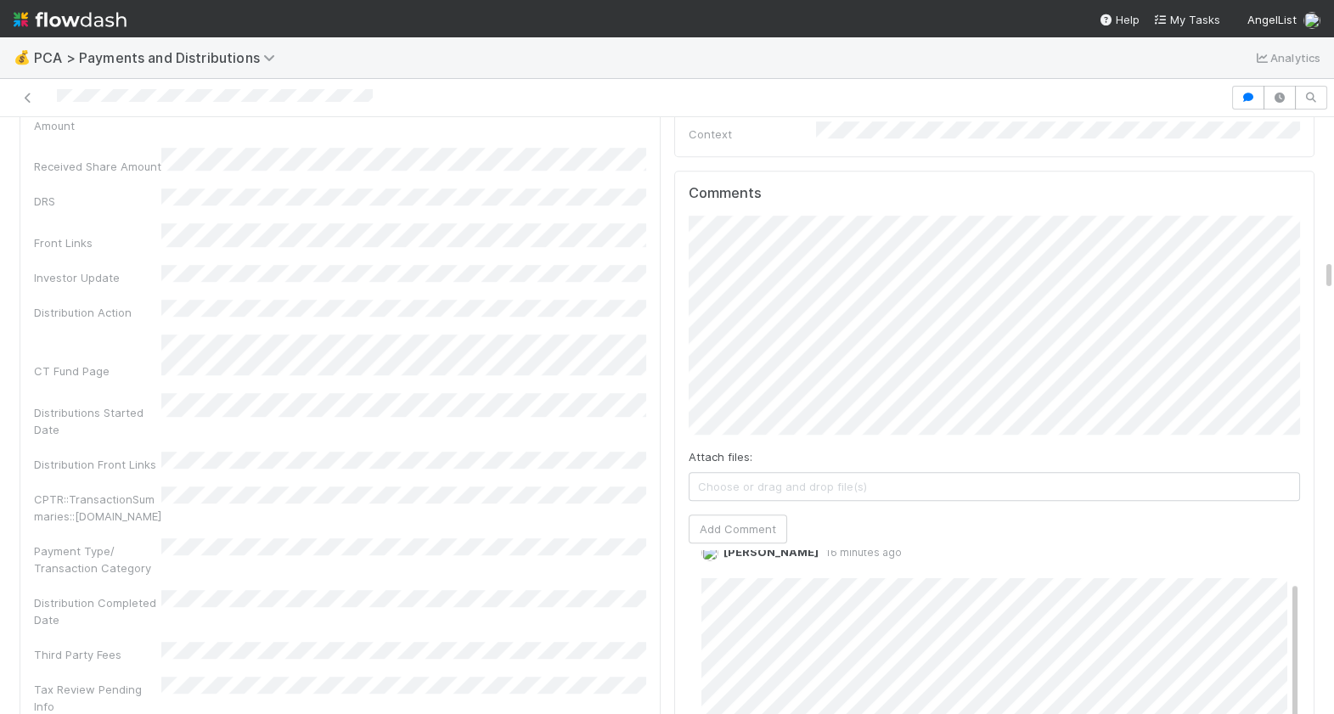
scroll to position [2960, 0]
click at [759, 517] on button "Add Comment" at bounding box center [738, 531] width 99 height 29
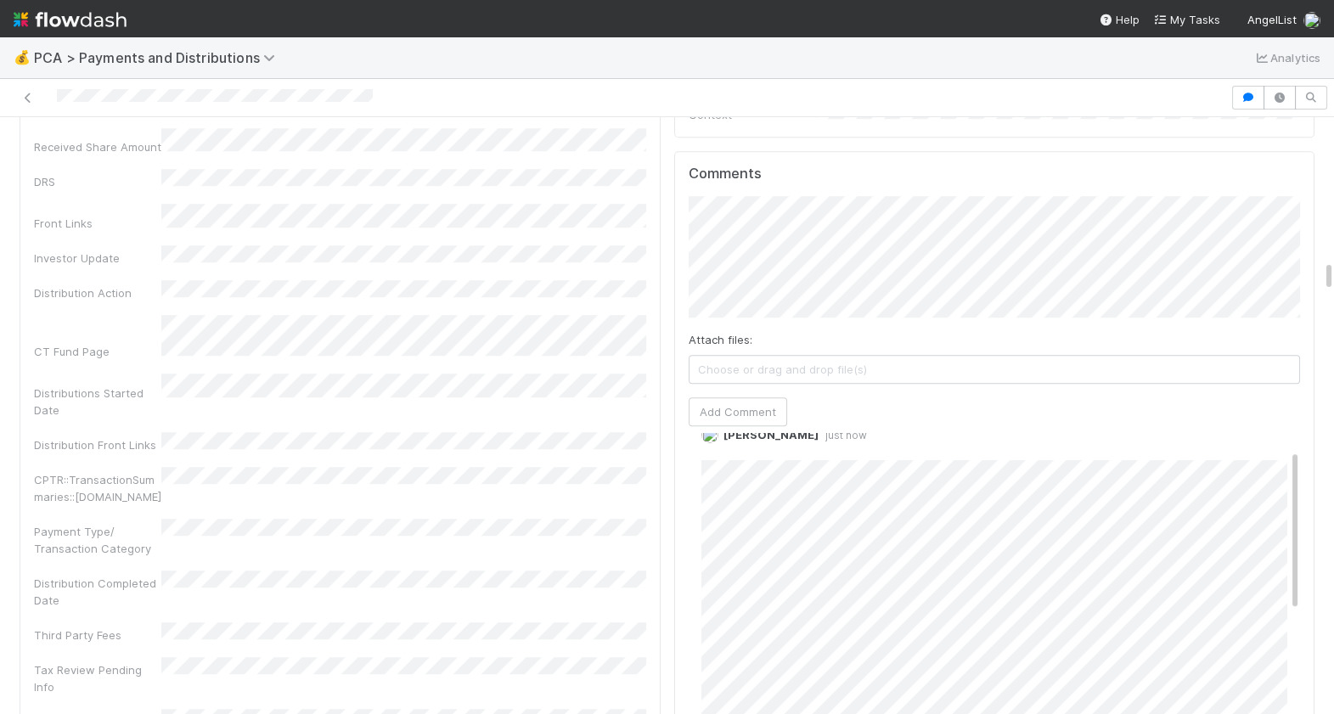
scroll to position [31, 0]
click at [722, 447] on link "Edit" at bounding box center [725, 454] width 20 height 14
click at [689, 427] on div "Berkley Cade 11 seconds ago" at bounding box center [995, 586] width 612 height 343
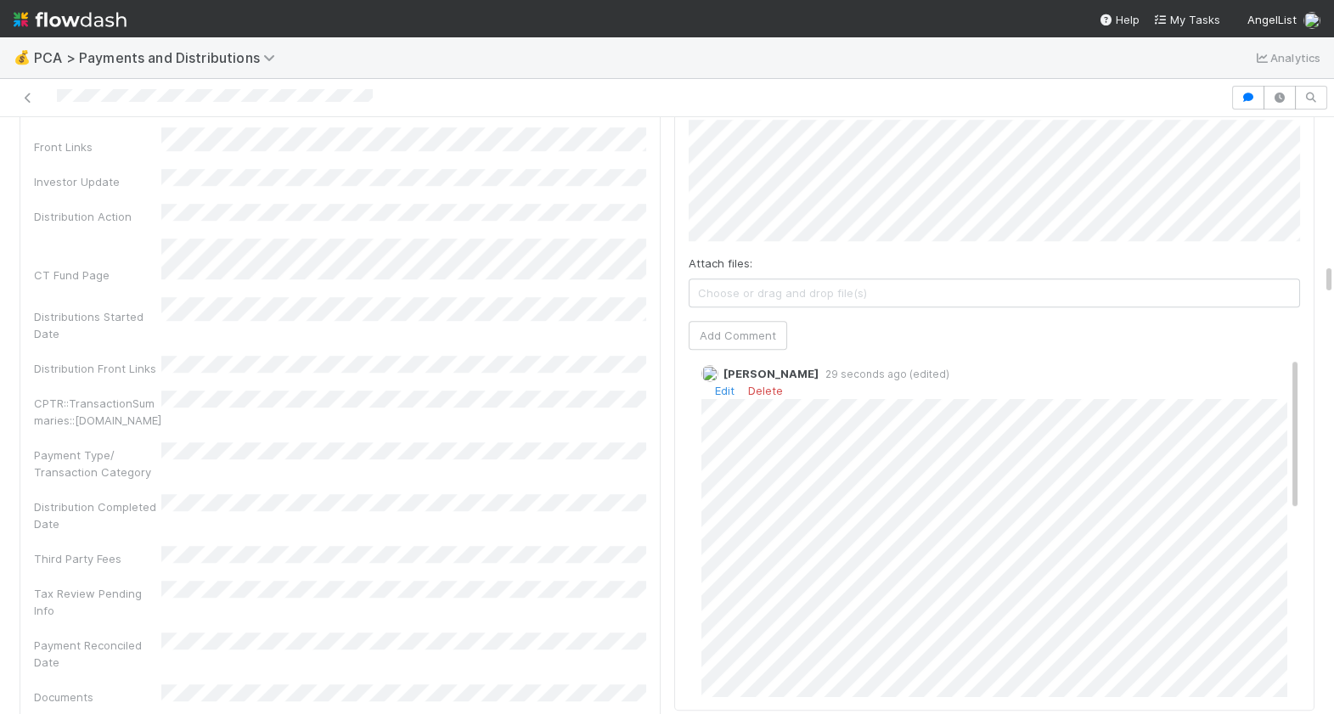
scroll to position [0, 0]
click at [729, 402] on link "Edit" at bounding box center [725, 409] width 20 height 14
click at [689, 443] on div "Berkley Cade 1 minute ago (edited)" at bounding box center [995, 541] width 612 height 343
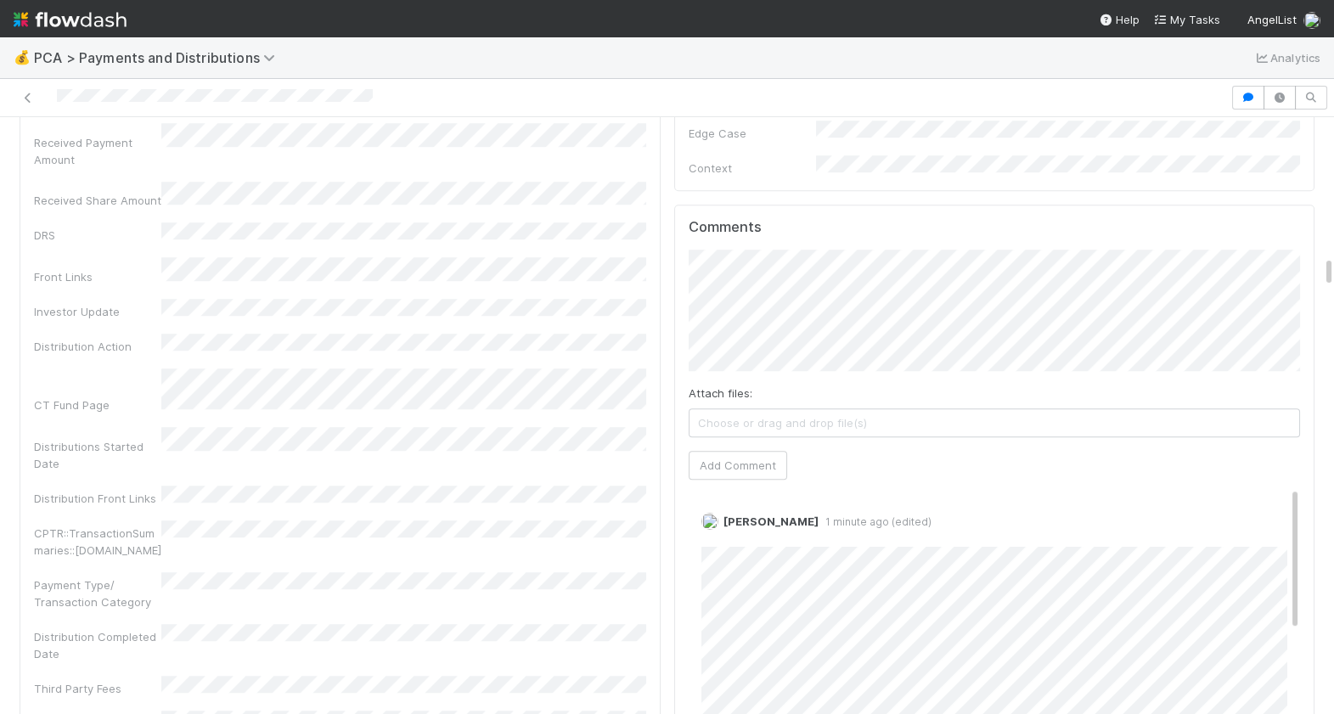
scroll to position [2865, 0]
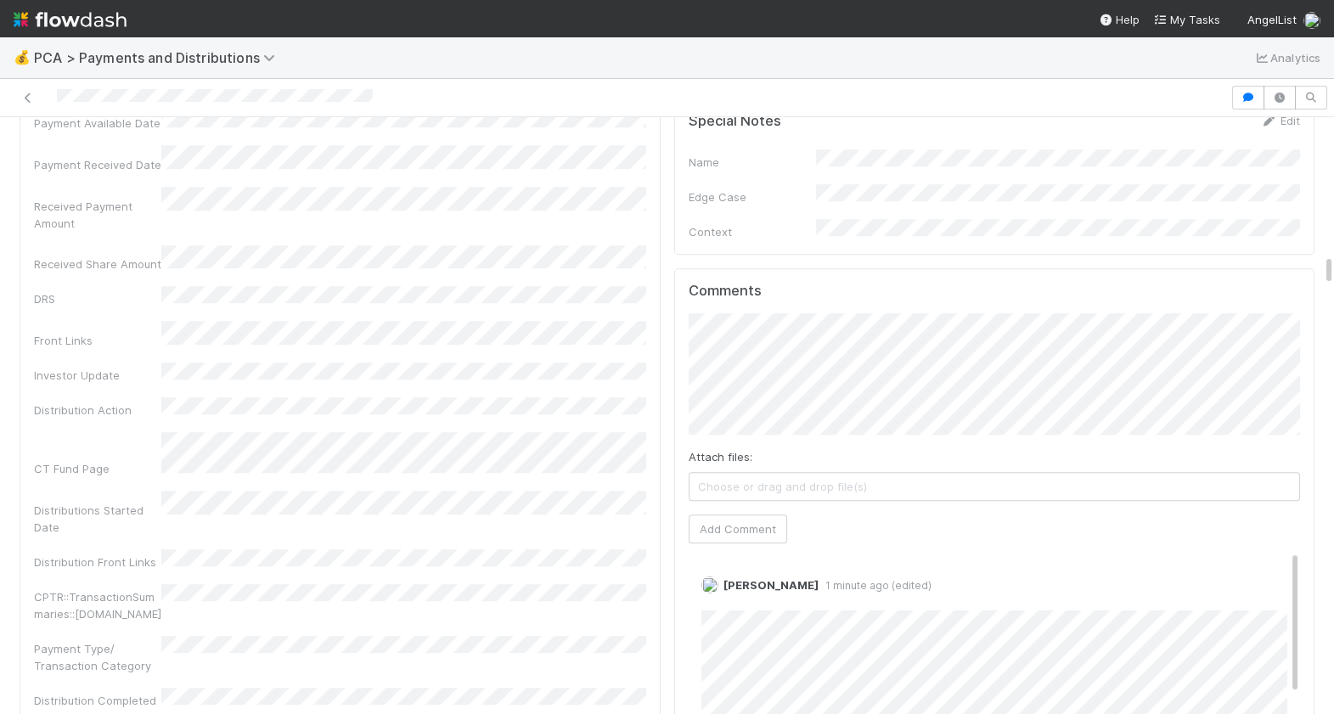
click at [59, 93] on div at bounding box center [615, 98] width 1217 height 24
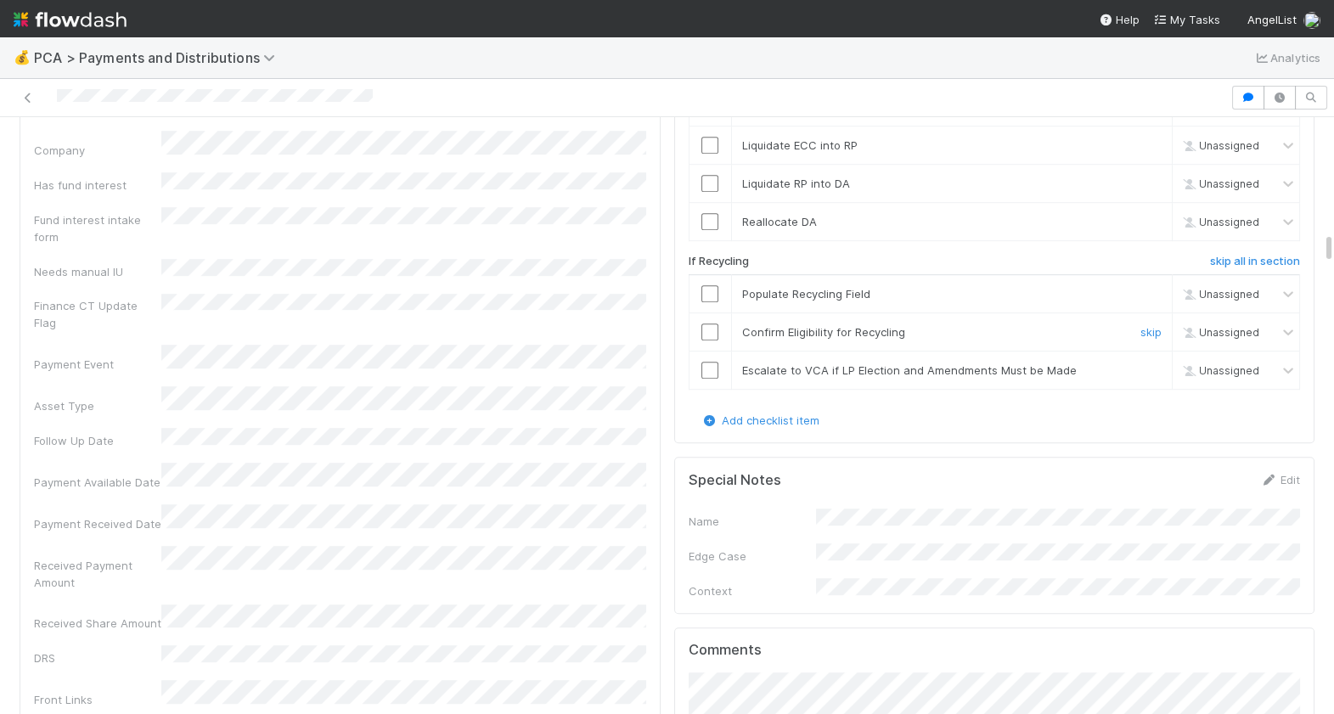
scroll to position [2326, 0]
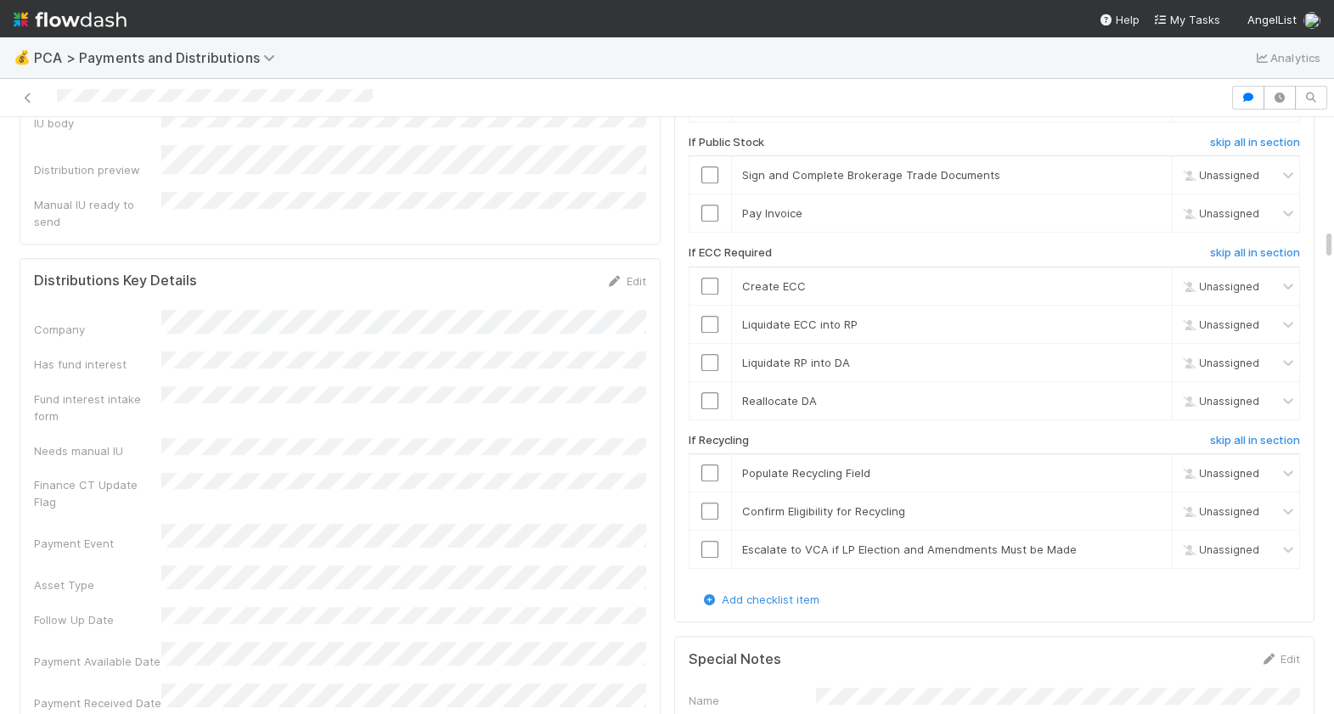
click at [827, 54] on div "💰 PCA > Payments and Distributions Analytics" at bounding box center [667, 57] width 1334 height 41
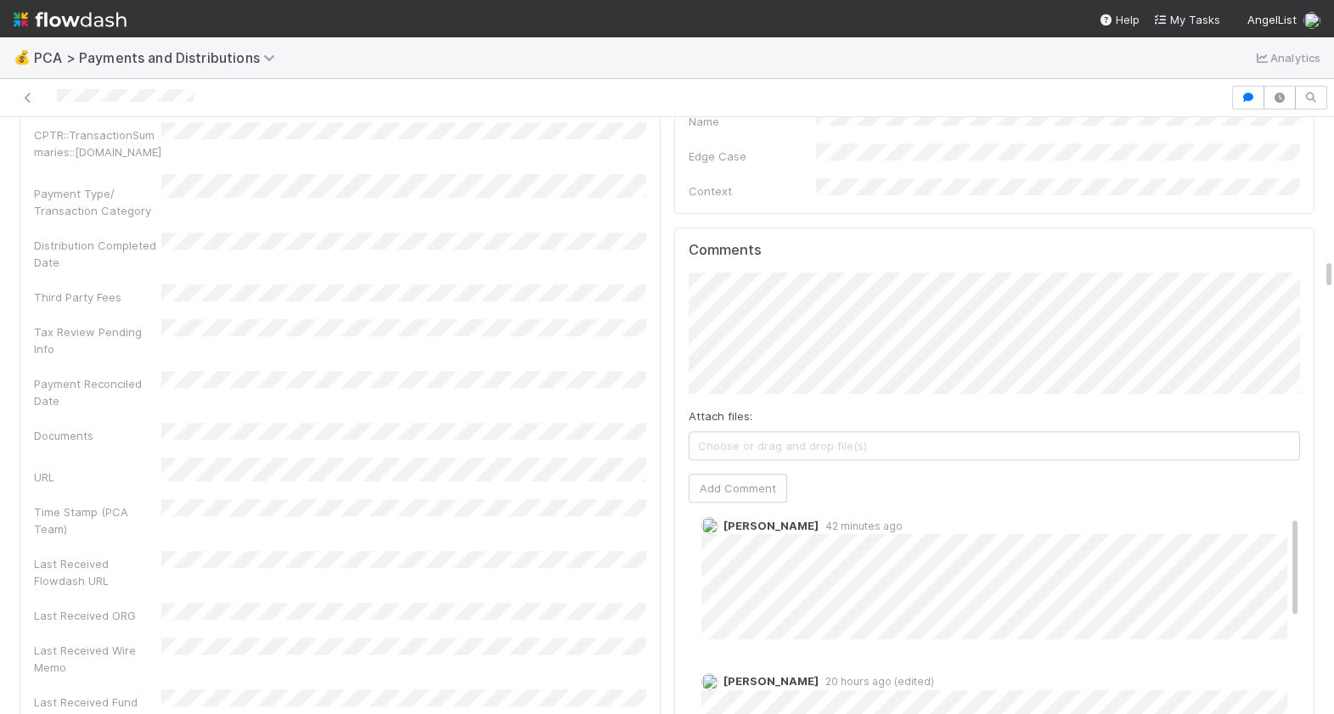
scroll to position [2654, 0]
click at [940, 330] on div "Attach files: Choose or drag and drop file(s) Add Comment" at bounding box center [995, 386] width 612 height 230
click at [832, 271] on button "Connor Riley" at bounding box center [788, 274] width 128 height 24
click at [743, 472] on button "Add Comment" at bounding box center [738, 486] width 99 height 29
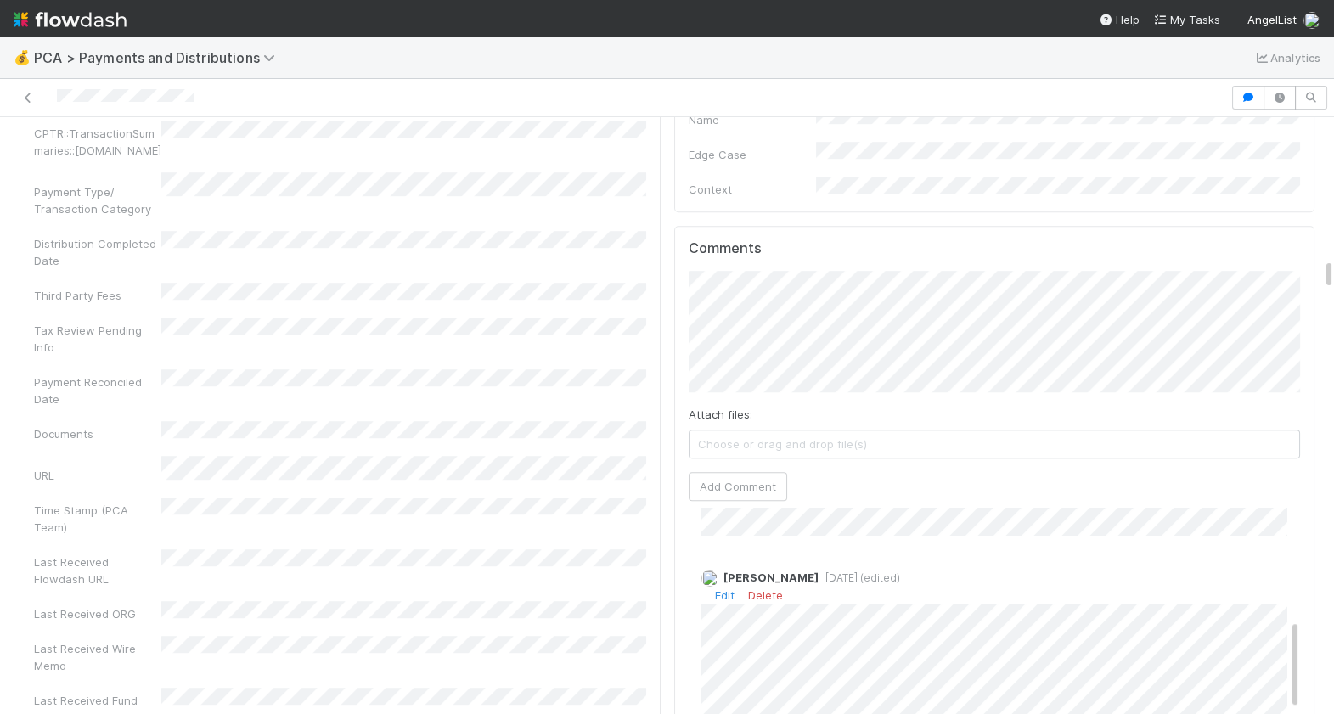
scroll to position [0, 0]
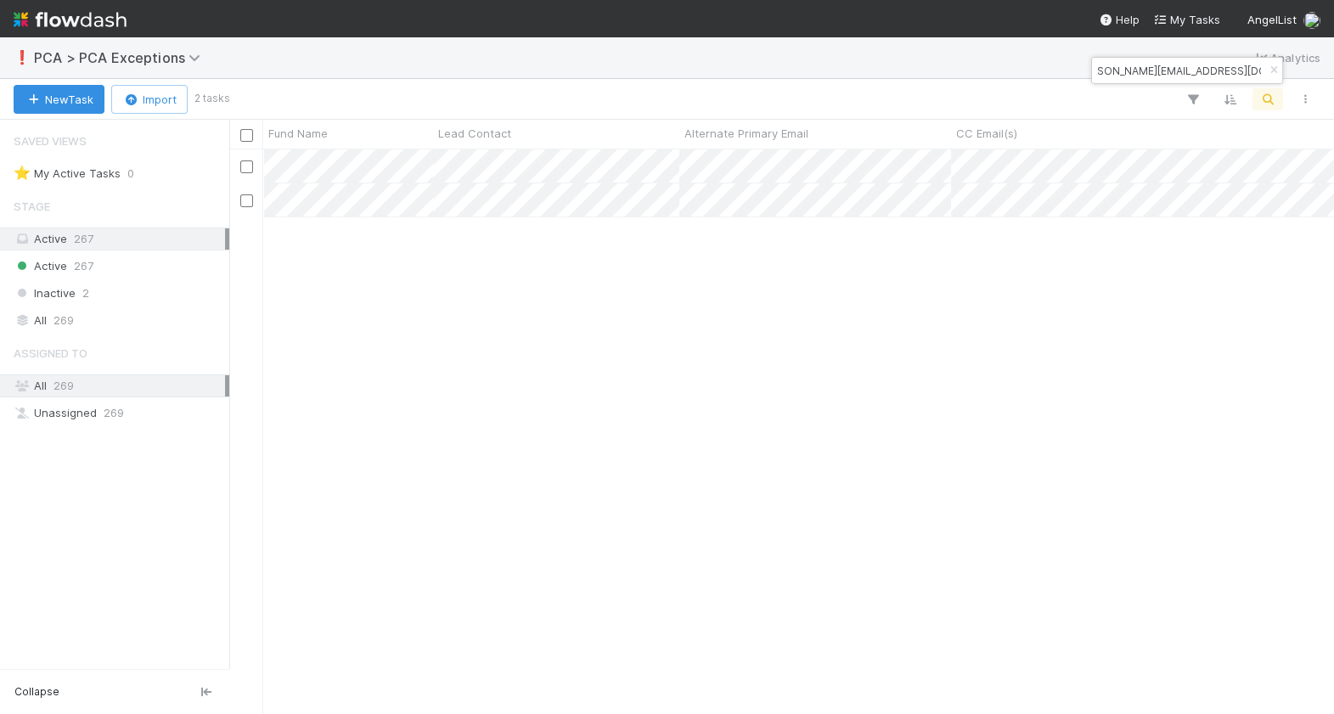
type input "[PERSON_NAME][EMAIL_ADDRESS][DOMAIN_NAME]"
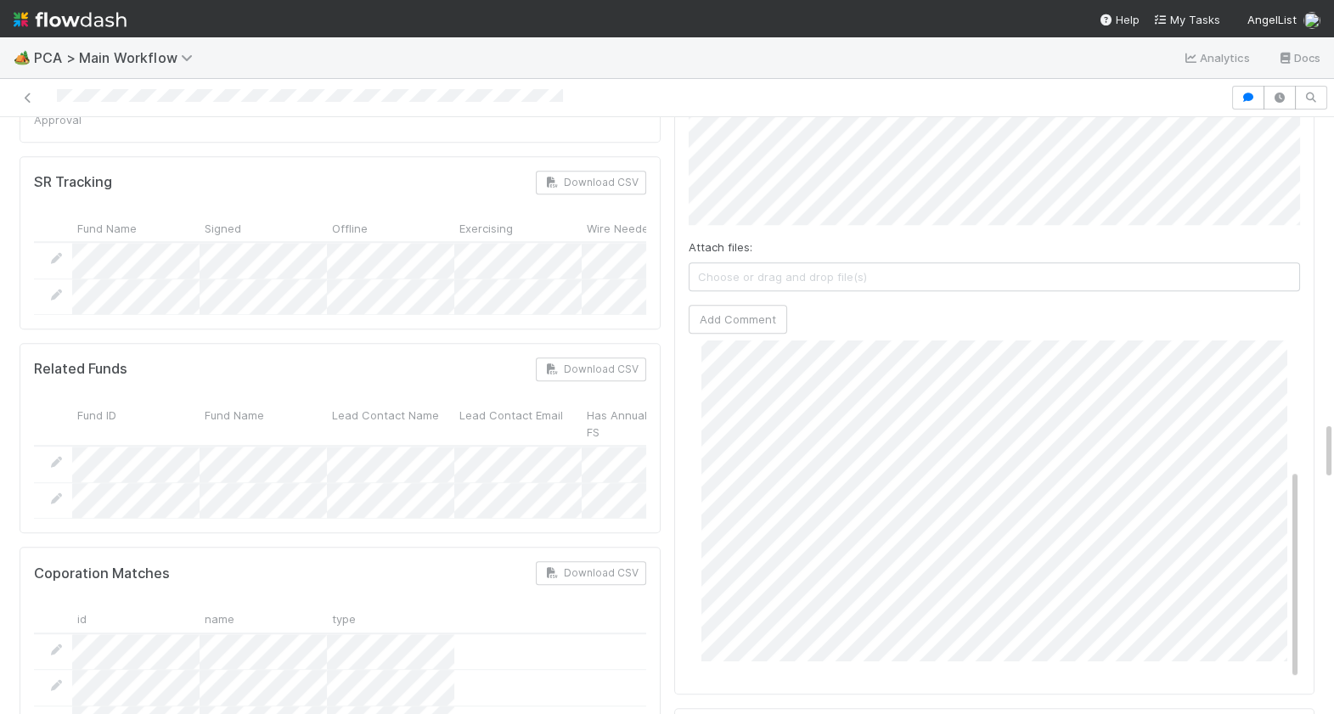
scroll to position [168, 0]
click at [696, 324] on div "Zachary Conley 1 day ago" at bounding box center [995, 510] width 612 height 373
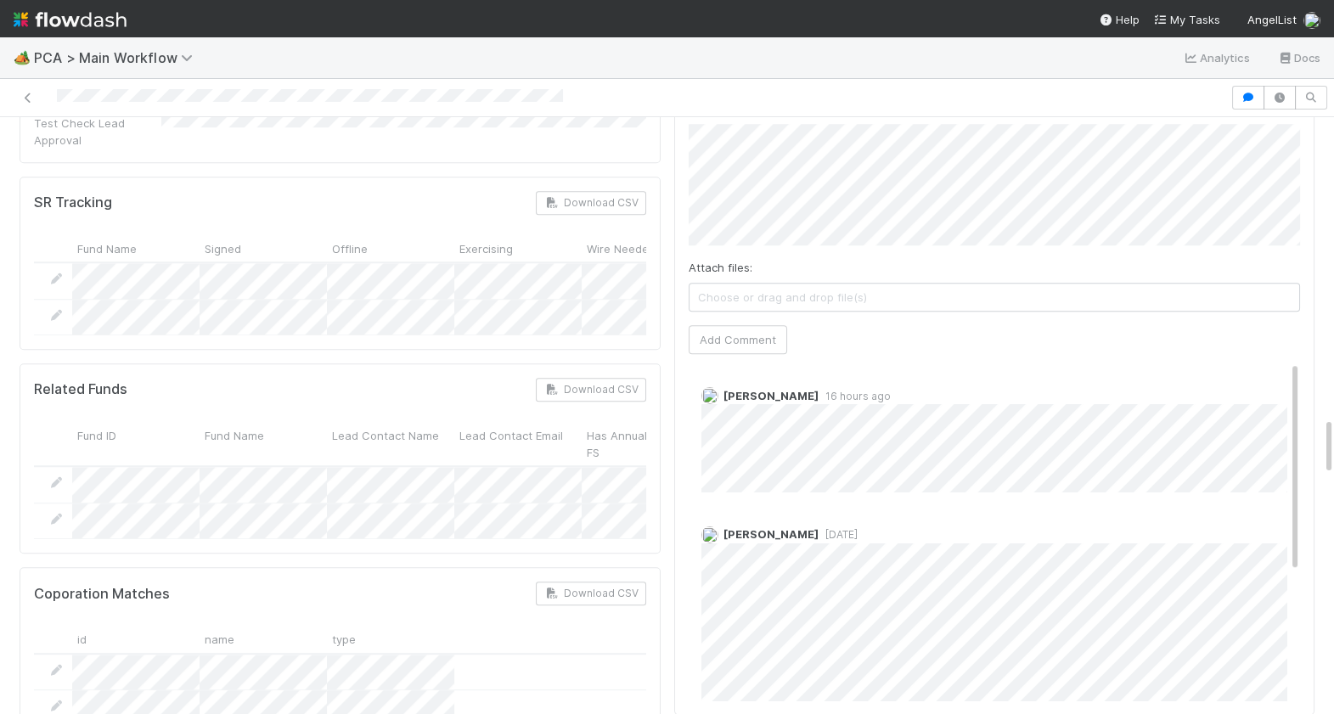
scroll to position [3005, 0]
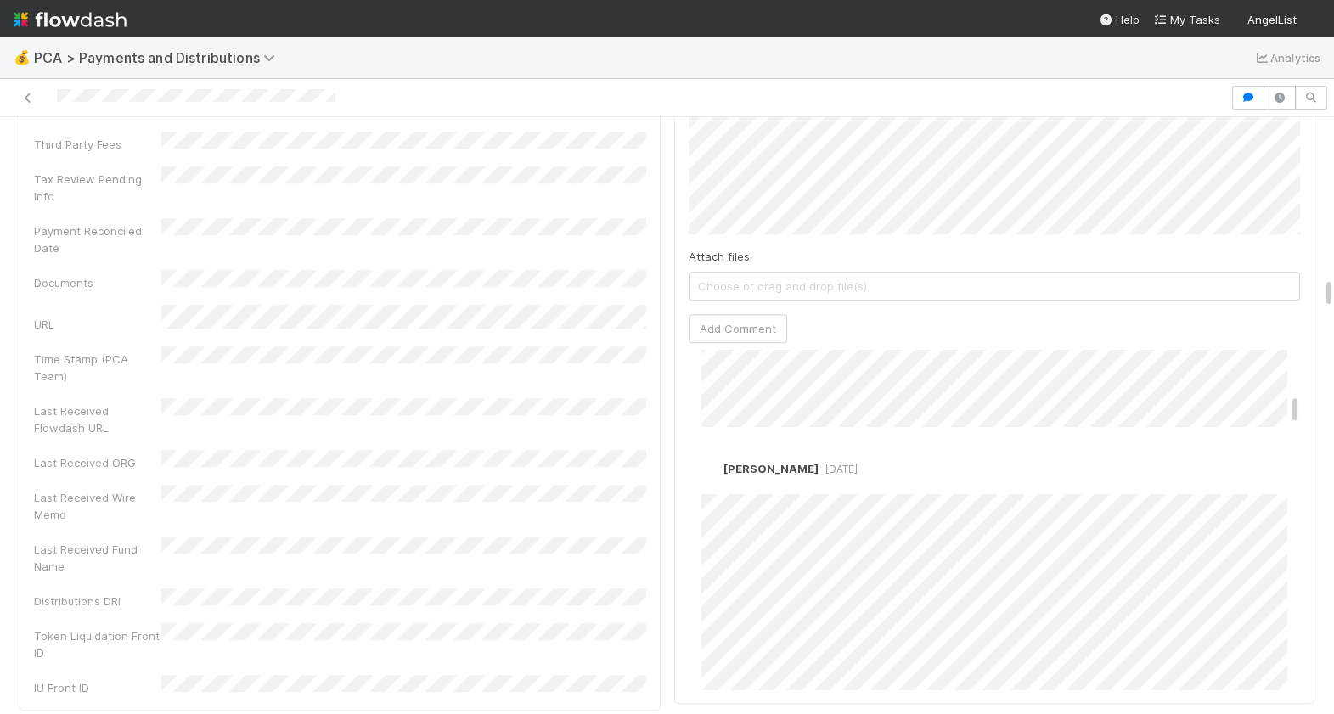
scroll to position [534, 0]
click at [683, 463] on div "Comments Attach files: Choose or drag and drop file(s) Add Comment [PERSON_NAME…" at bounding box center [994, 385] width 641 height 635
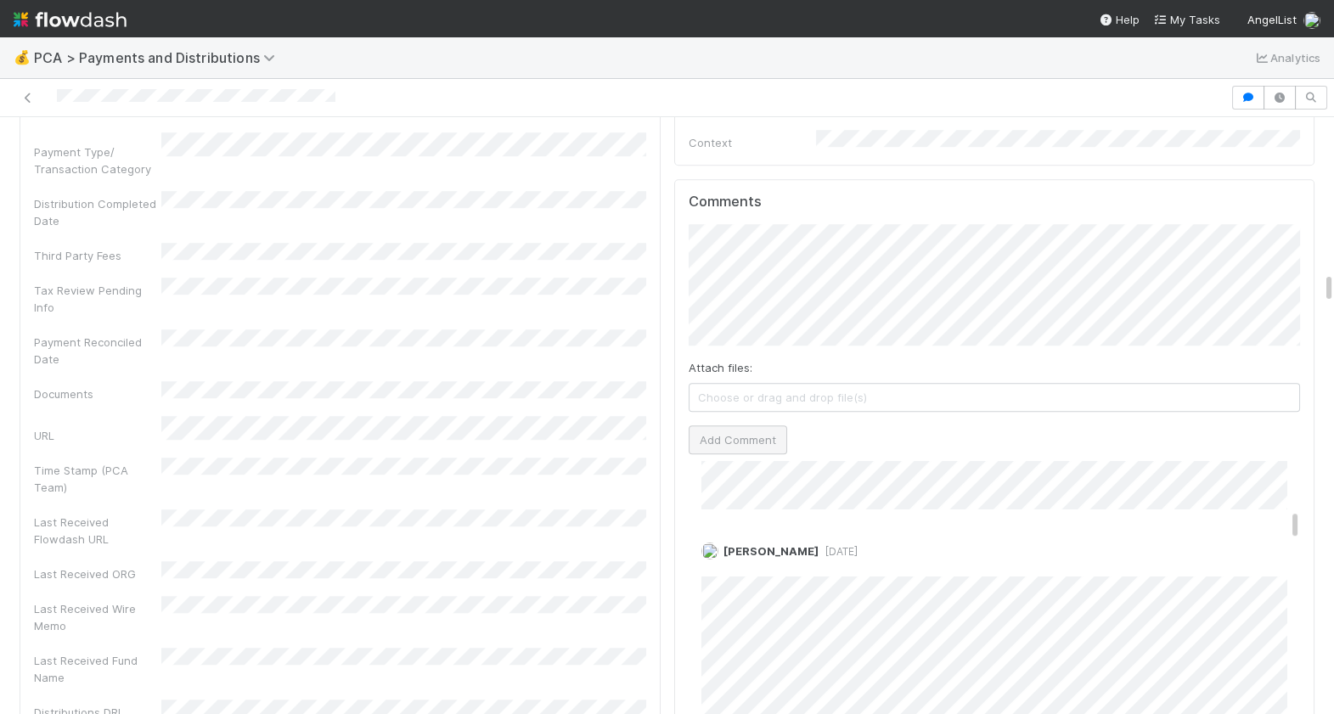
scroll to position [3047, 0]
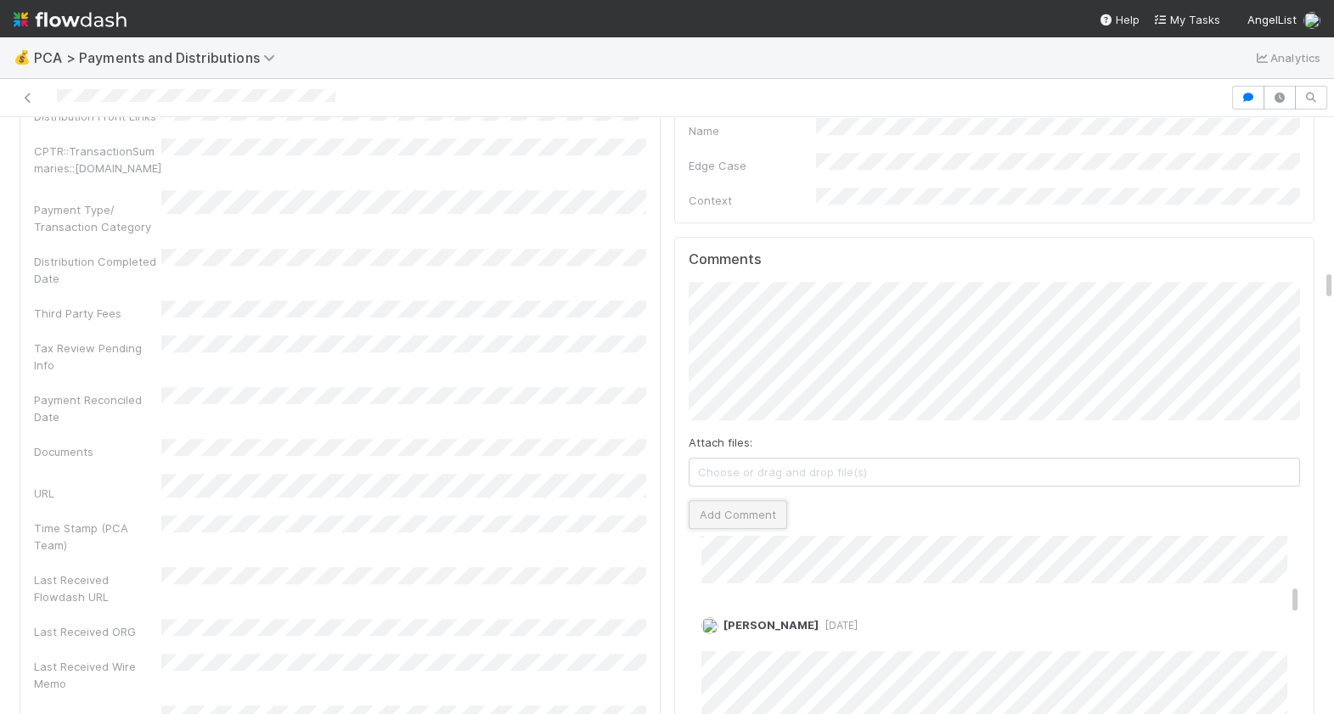
click at [752, 500] on button "Add Comment" at bounding box center [738, 514] width 99 height 29
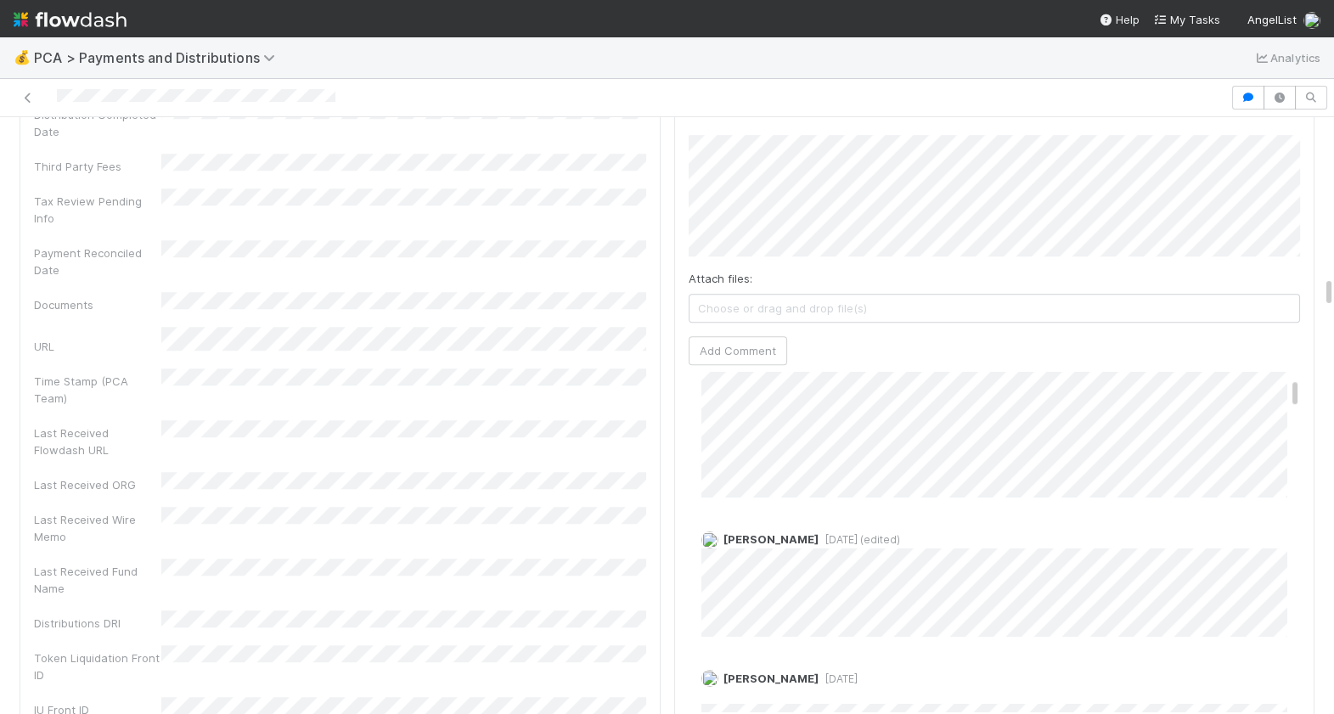
scroll to position [0, 0]
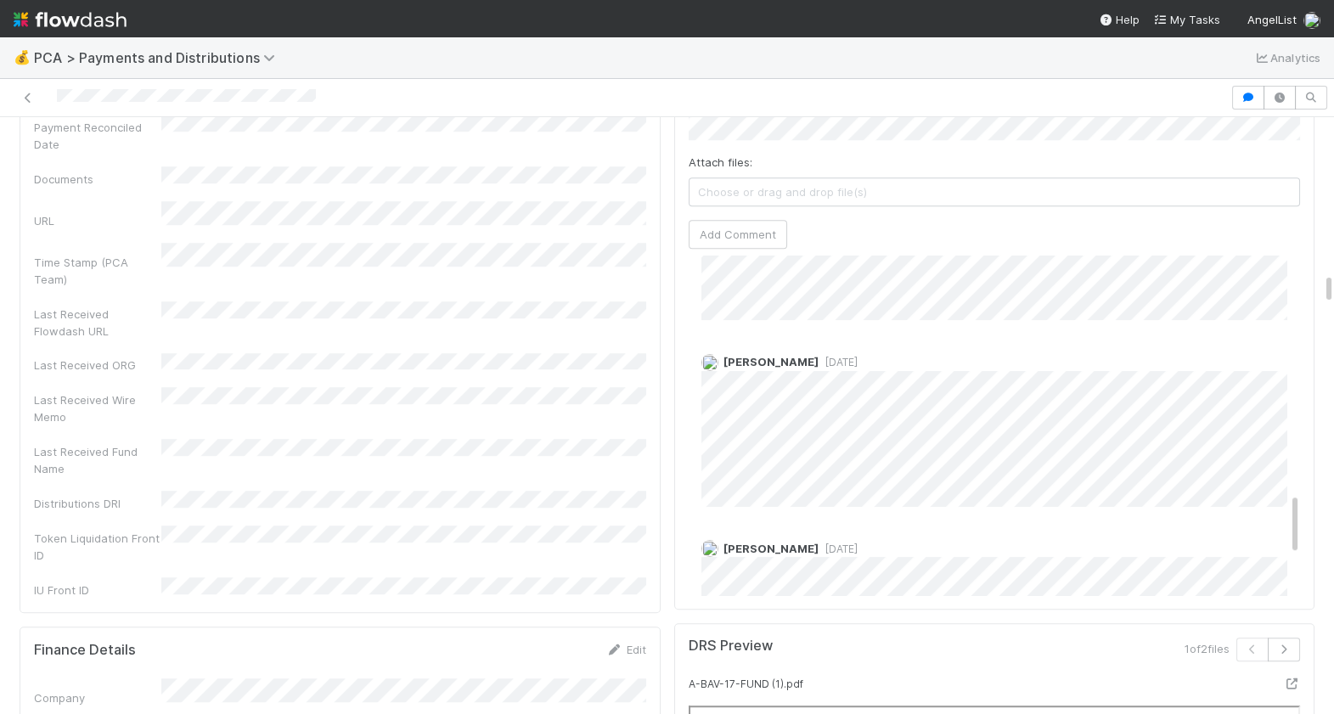
scroll to position [1253, 0]
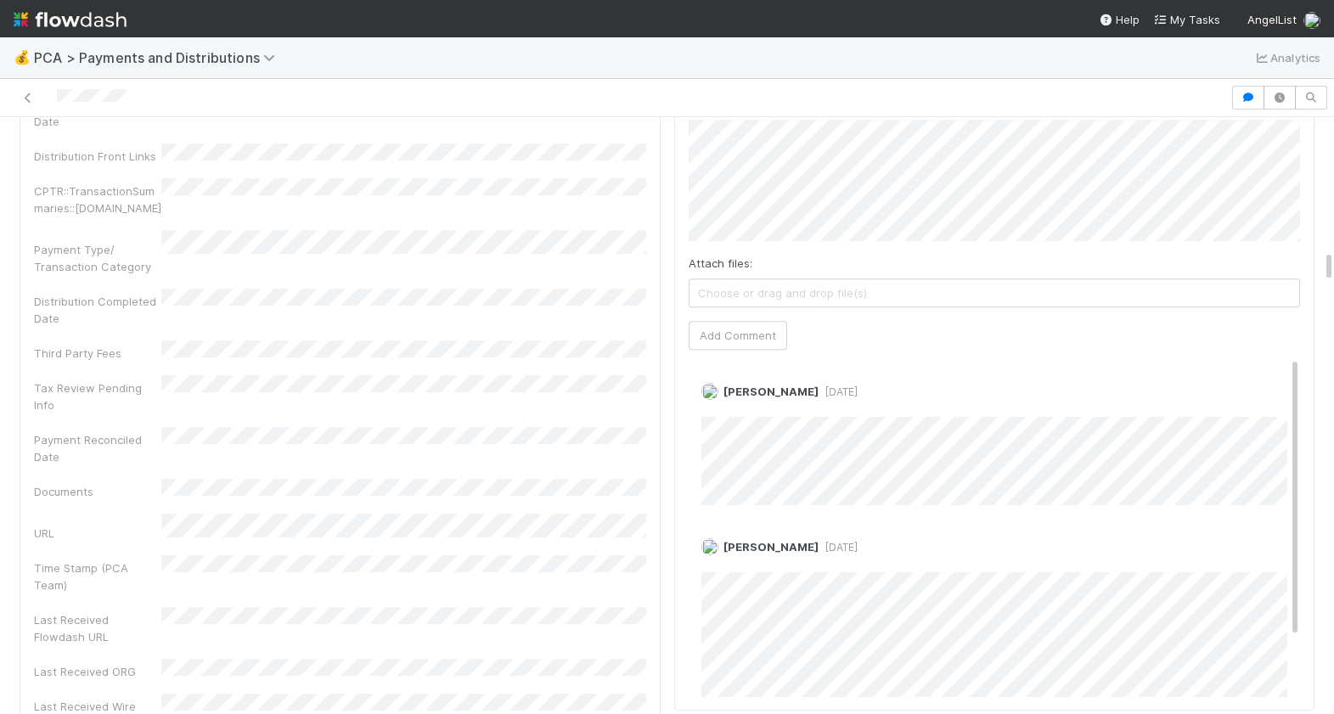
scroll to position [1040, 0]
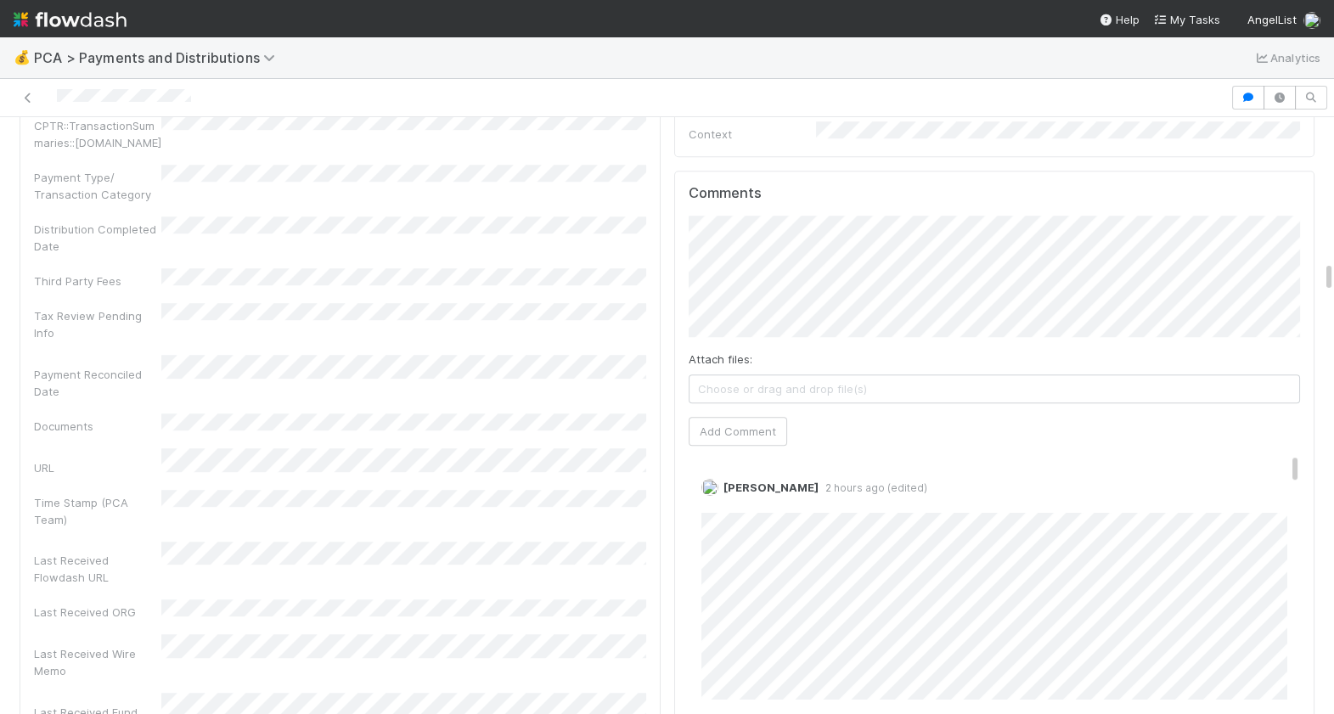
scroll to position [2868, 0]
drag, startPoint x: 227, startPoint y: 90, endPoint x: 50, endPoint y: 94, distance: 176.7
click at [50, 93] on div at bounding box center [615, 98] width 1217 height 24
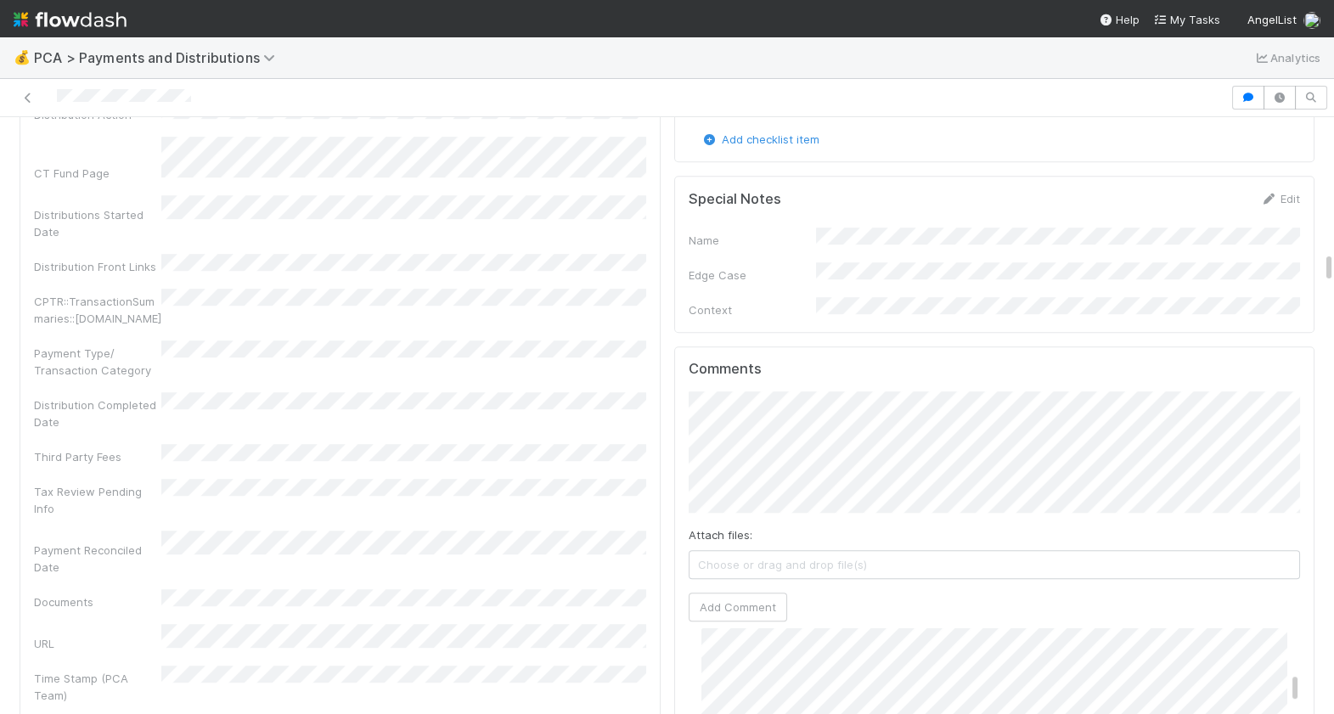
scroll to position [2730, 0]
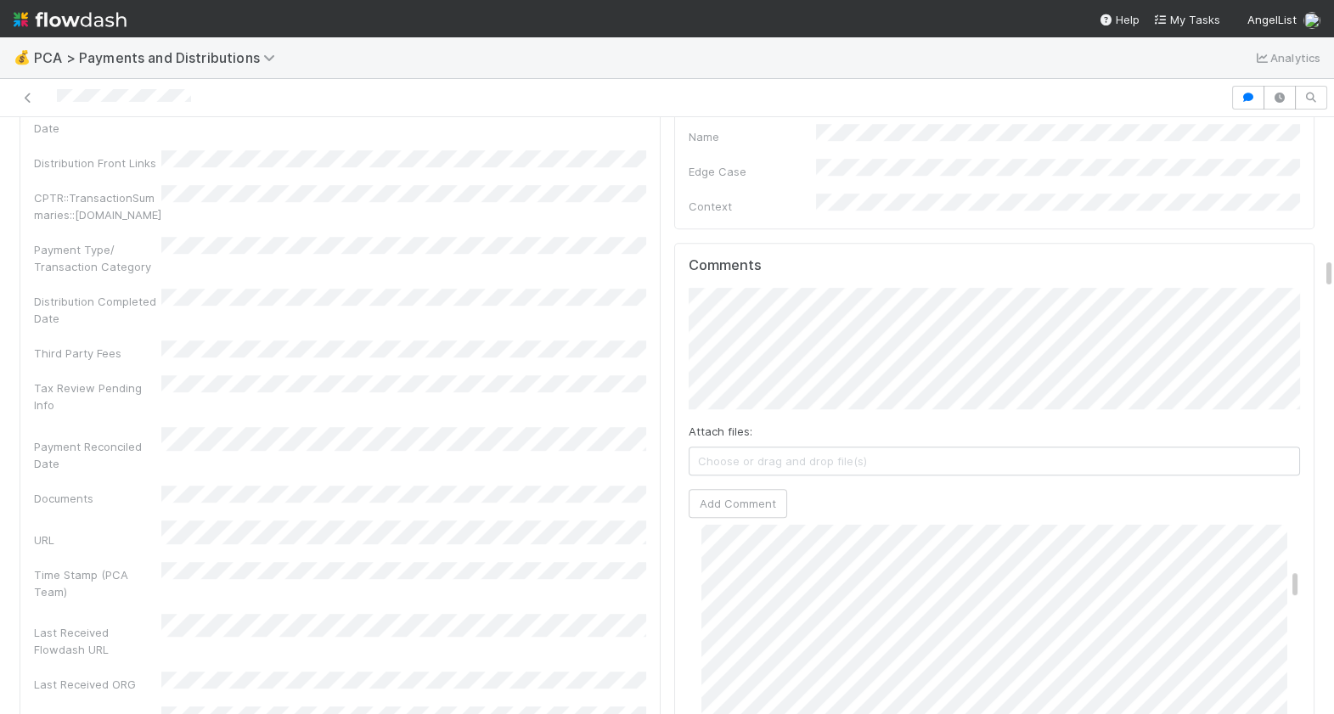
scroll to position [900, 0]
click at [726, 489] on button "Add Comment" at bounding box center [738, 503] width 99 height 29
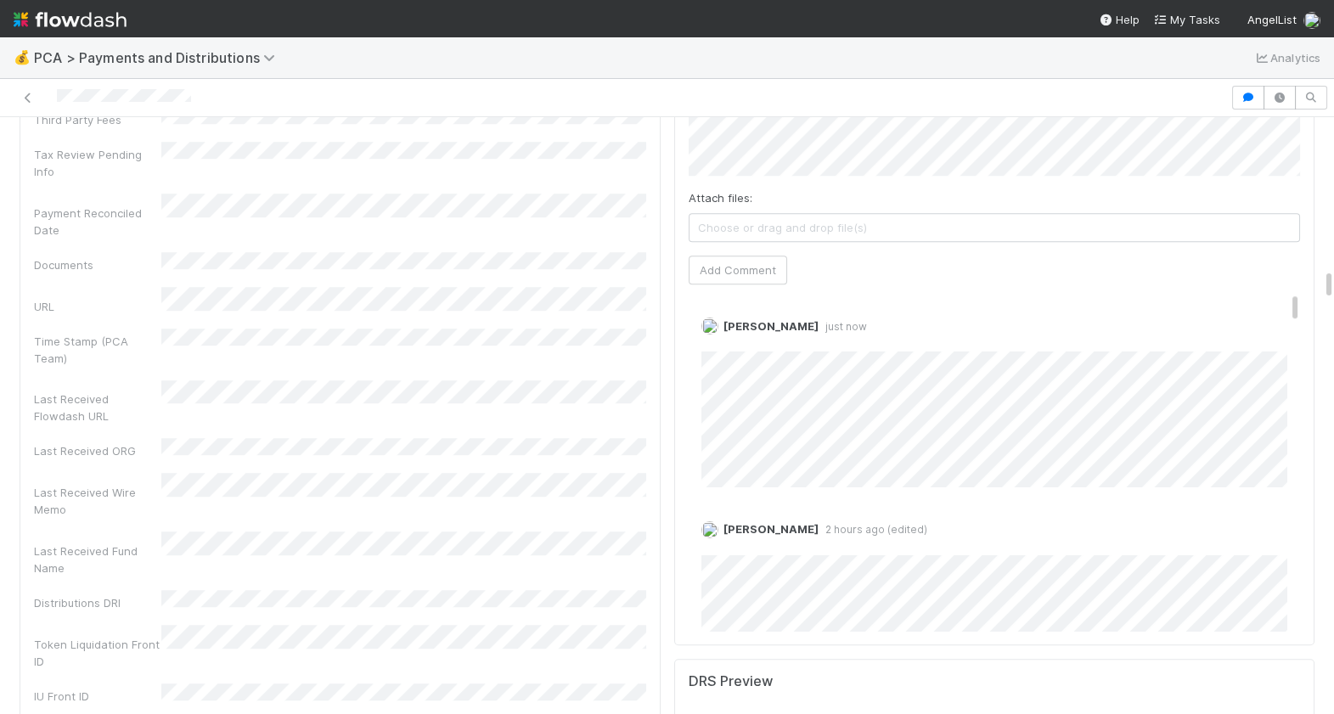
scroll to position [3017, 0]
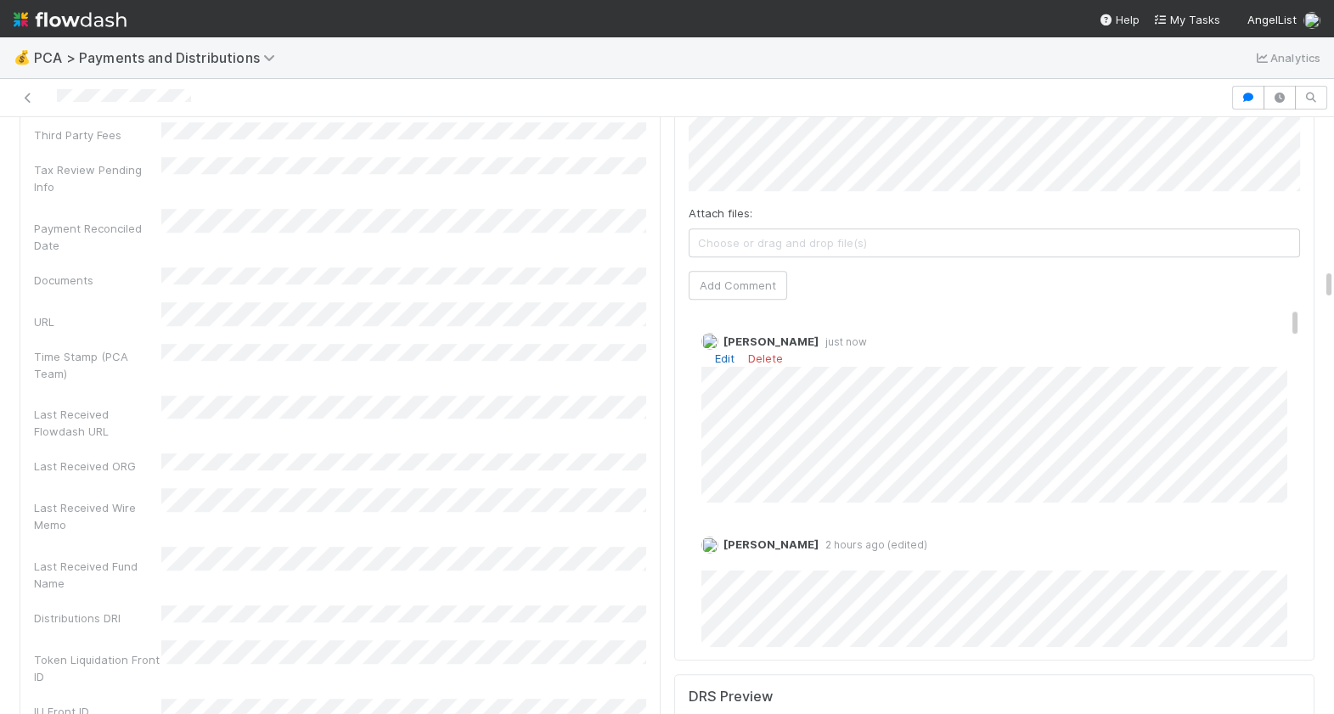
click at [715, 352] on link "Edit" at bounding box center [725, 359] width 20 height 14
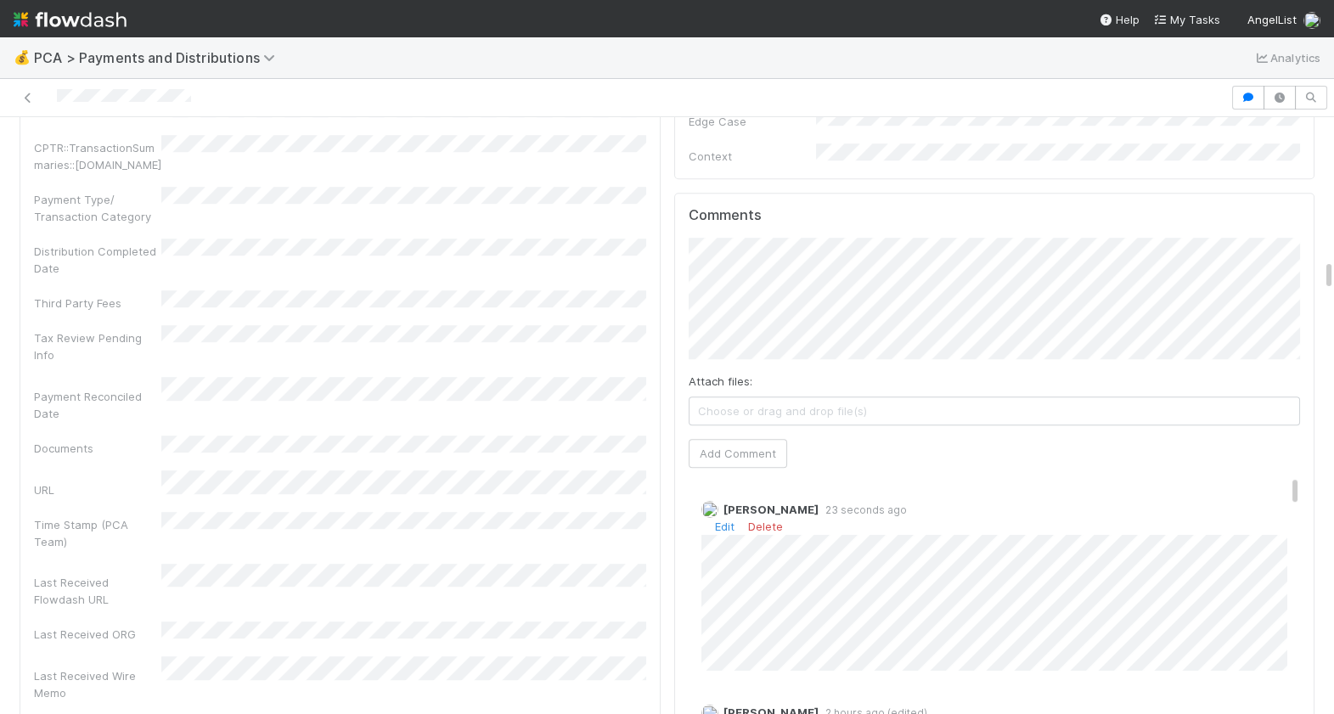
scroll to position [2813, 0]
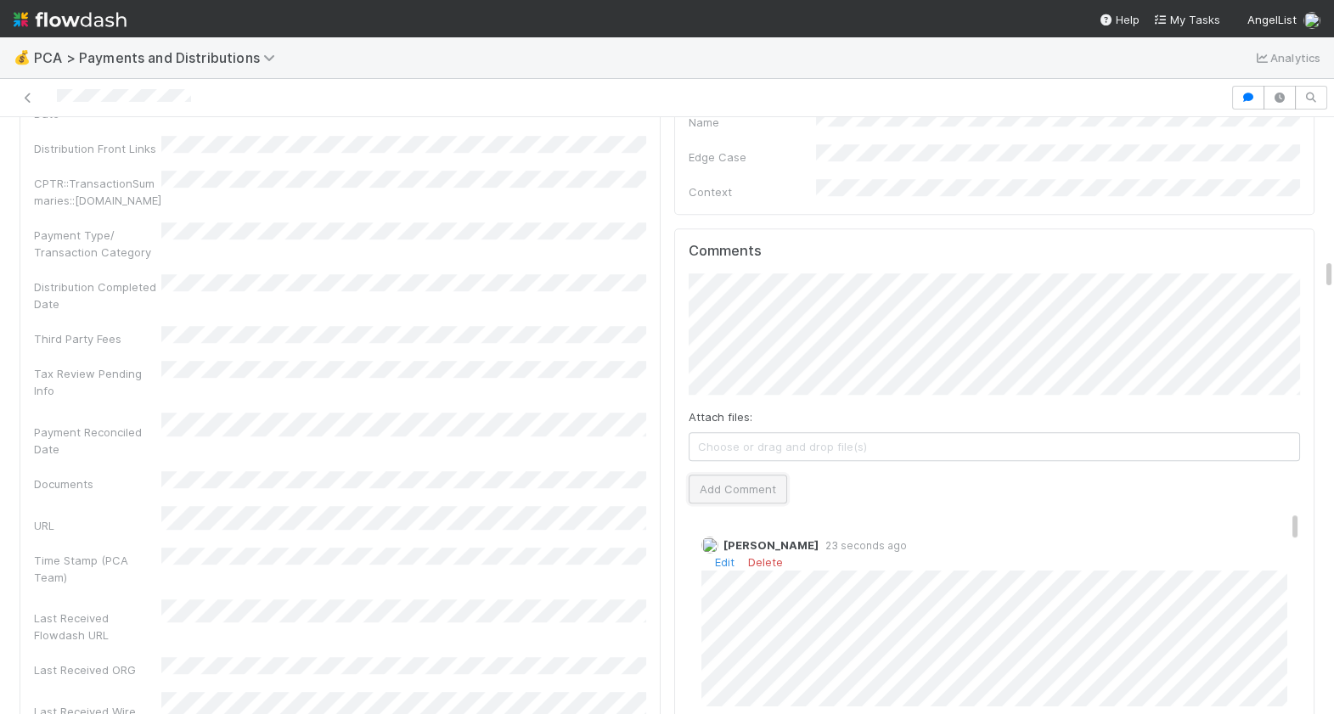
click at [735, 475] on button "Add Comment" at bounding box center [738, 489] width 99 height 29
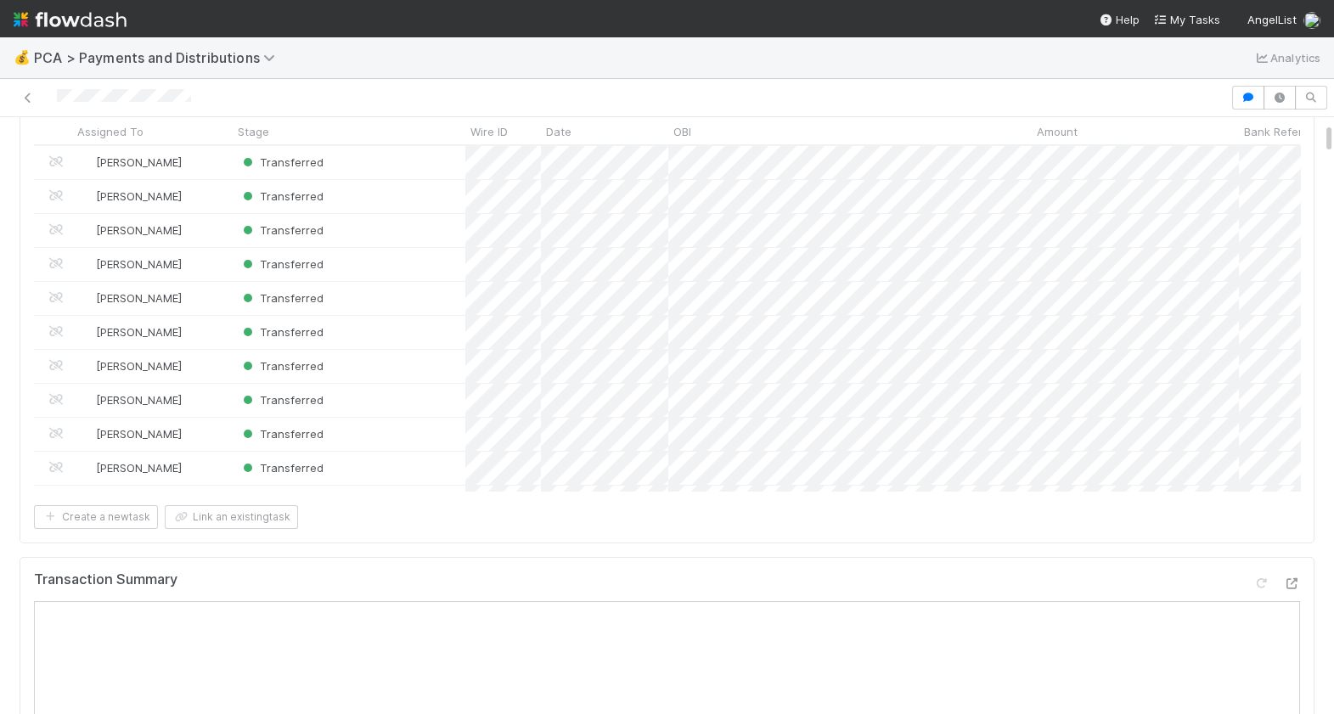
scroll to position [0, 0]
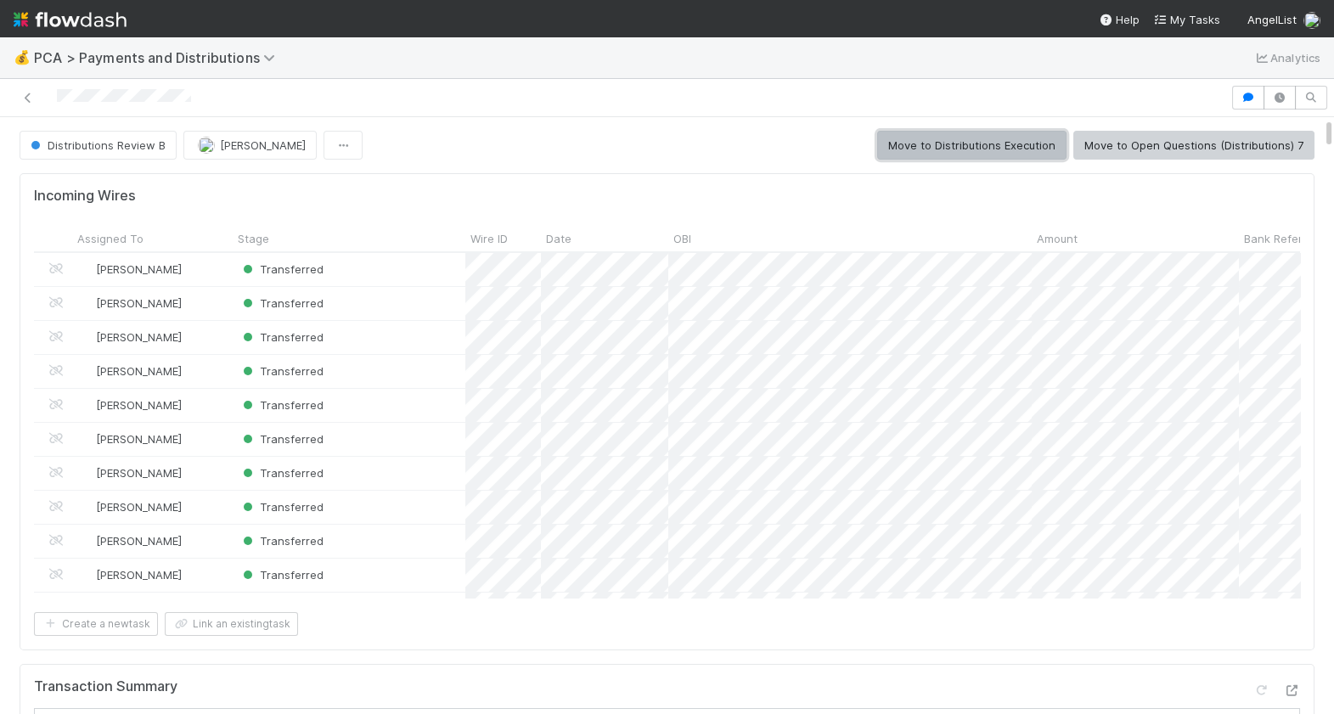
click at [1018, 156] on button "Move to Distributions Execution" at bounding box center [971, 145] width 189 height 29
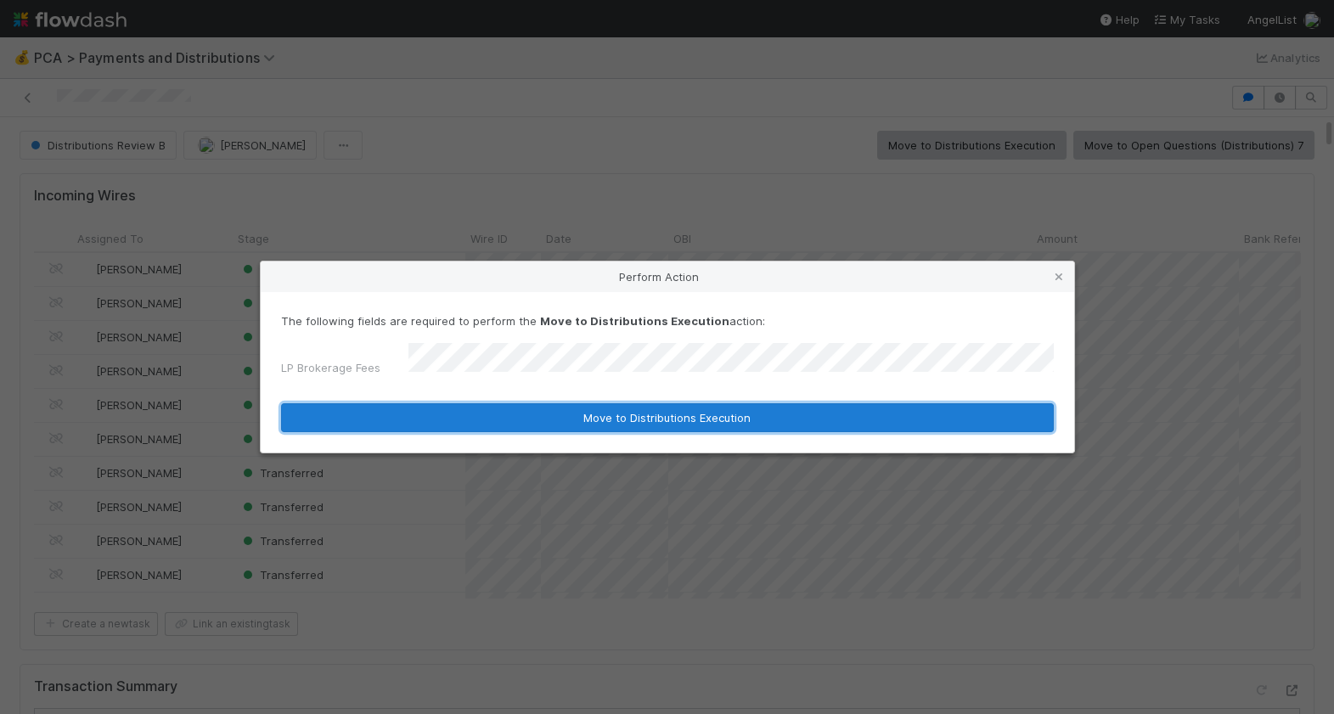
click at [511, 405] on button "Move to Distributions Execution" at bounding box center [667, 417] width 773 height 29
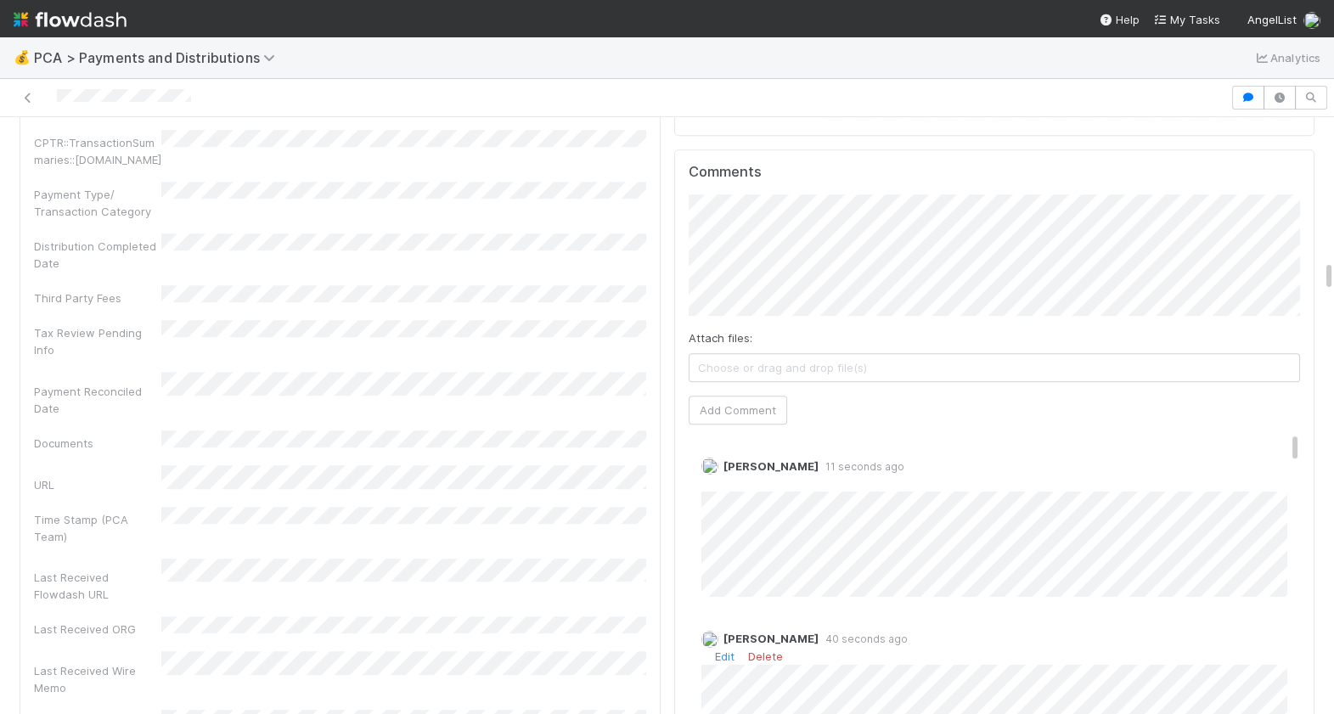
scroll to position [2869, 0]
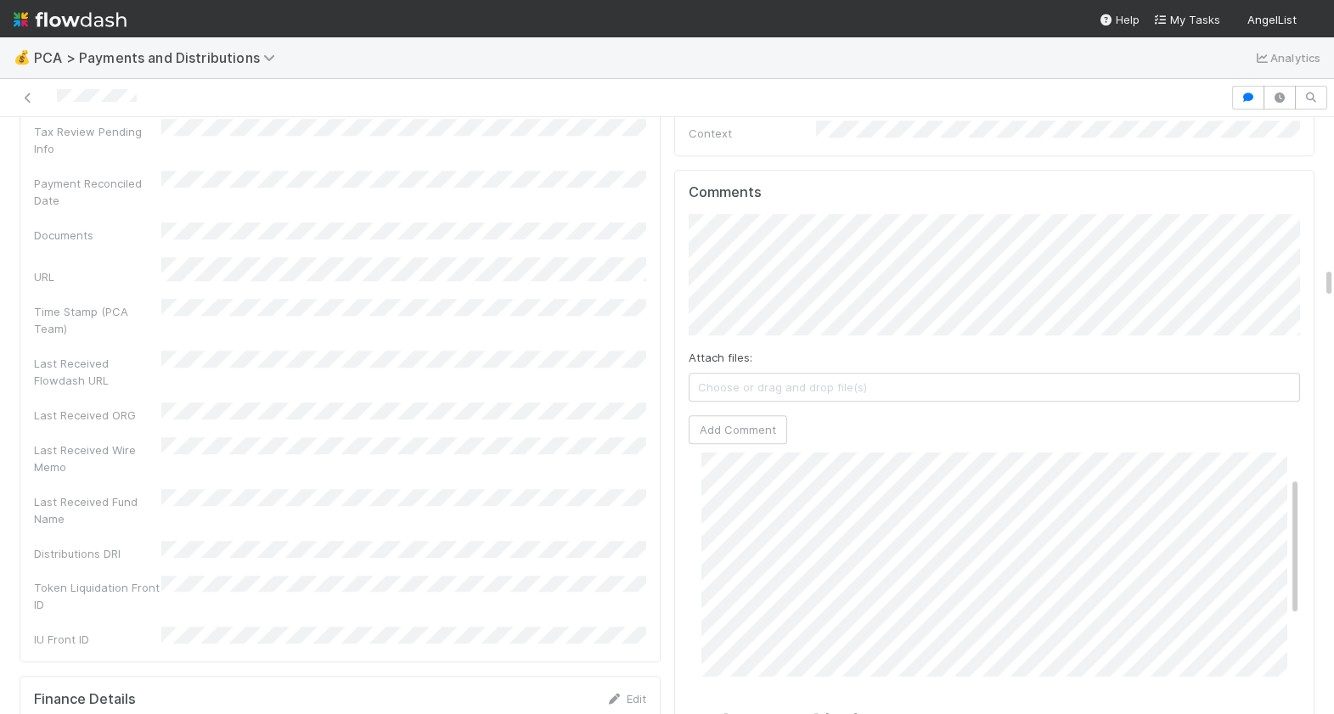
scroll to position [48, 0]
